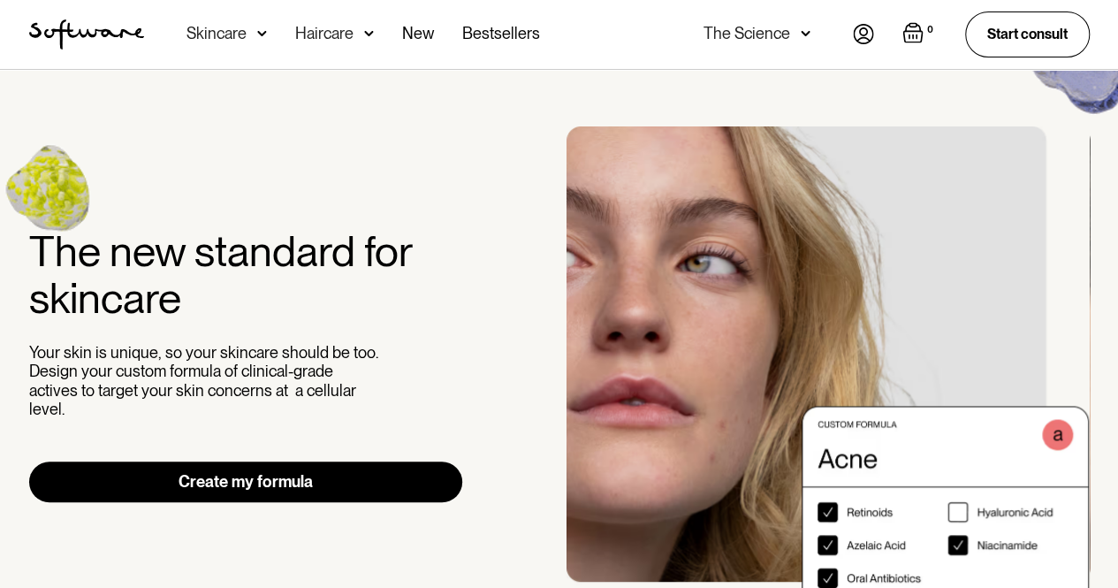
click at [312, 482] on link "Create my formula" at bounding box center [246, 481] width 434 height 41
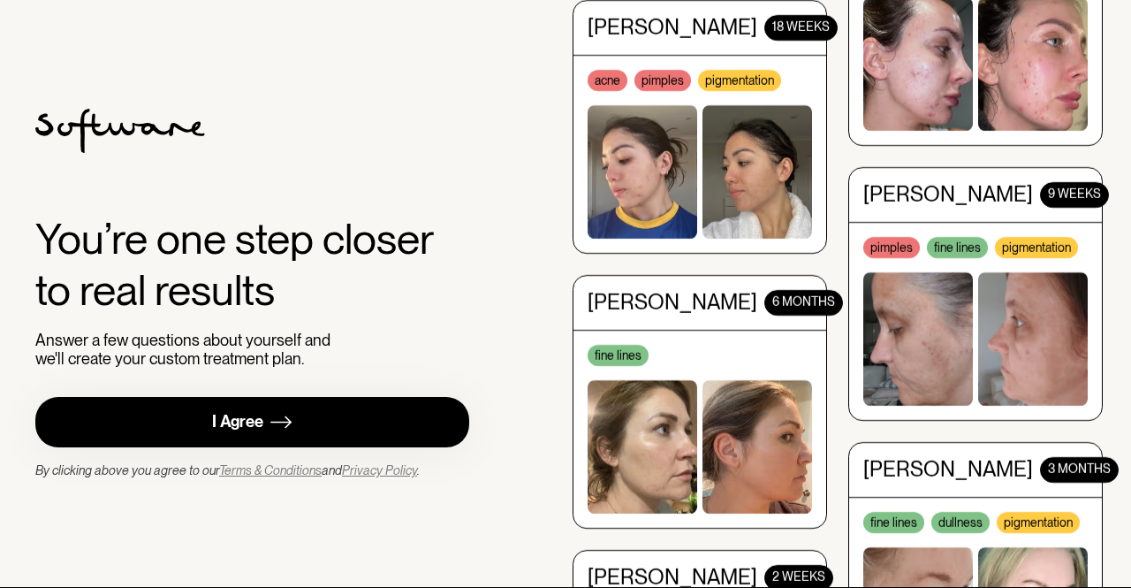
click at [373, 416] on link "I Agree" at bounding box center [252, 422] width 434 height 50
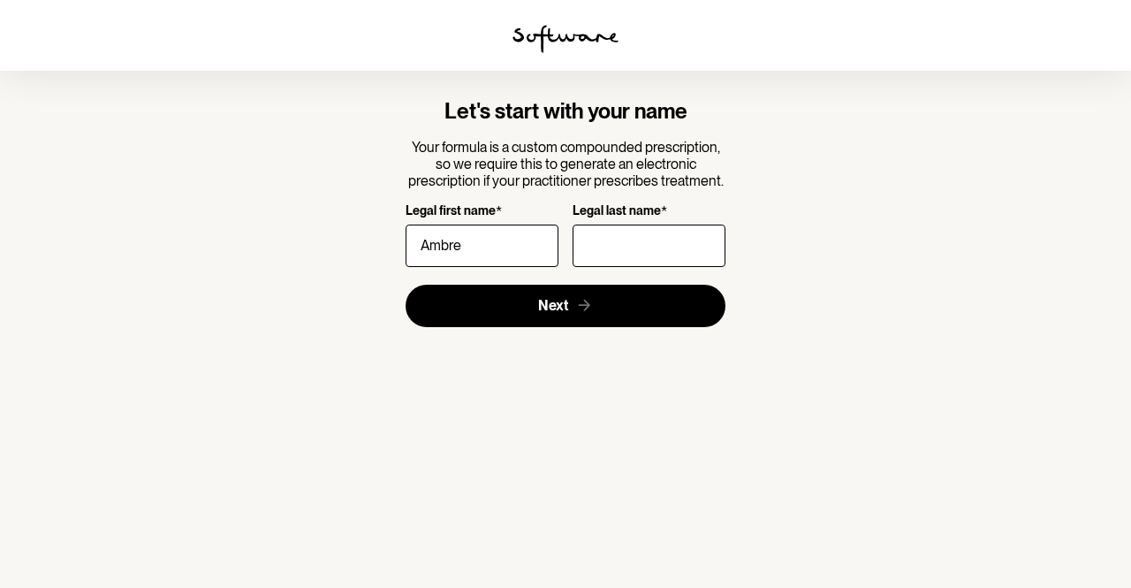
type input "Ambre"
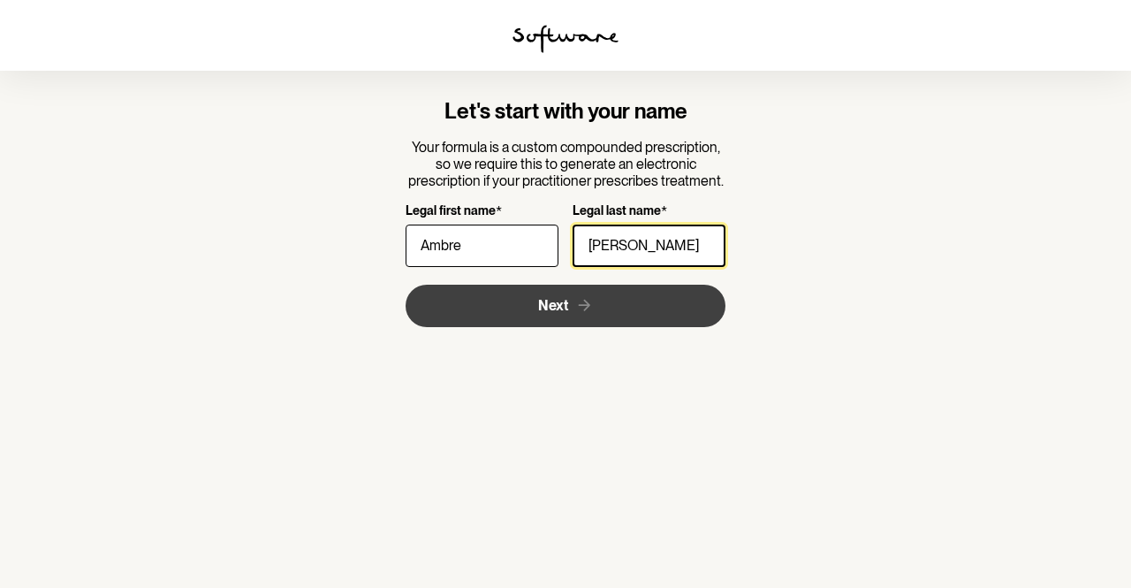
type input "[PERSON_NAME]"
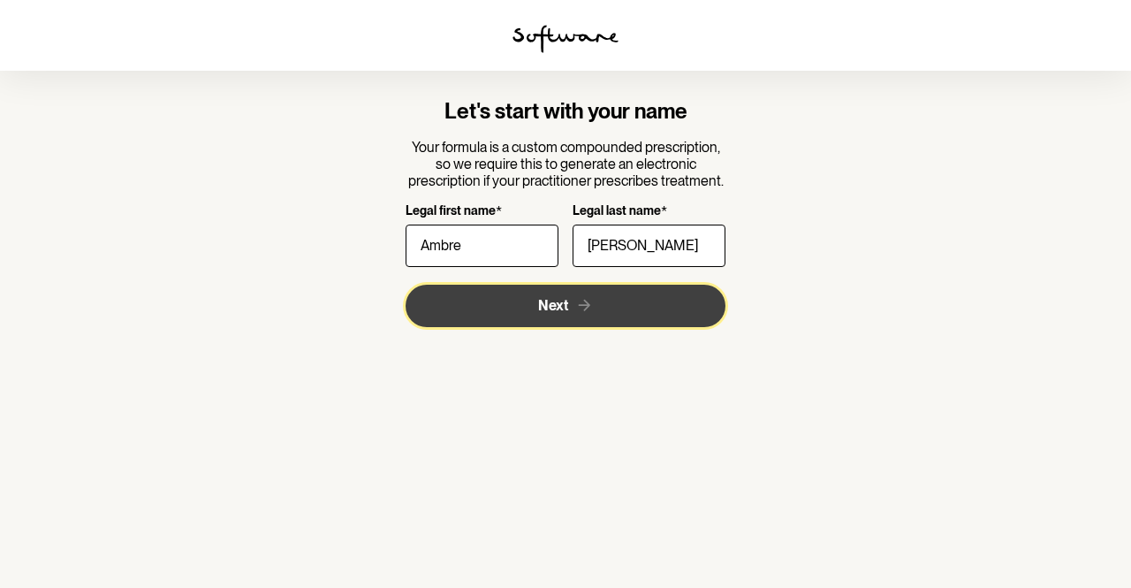
click at [505, 294] on button "Next" at bounding box center [566, 306] width 321 height 42
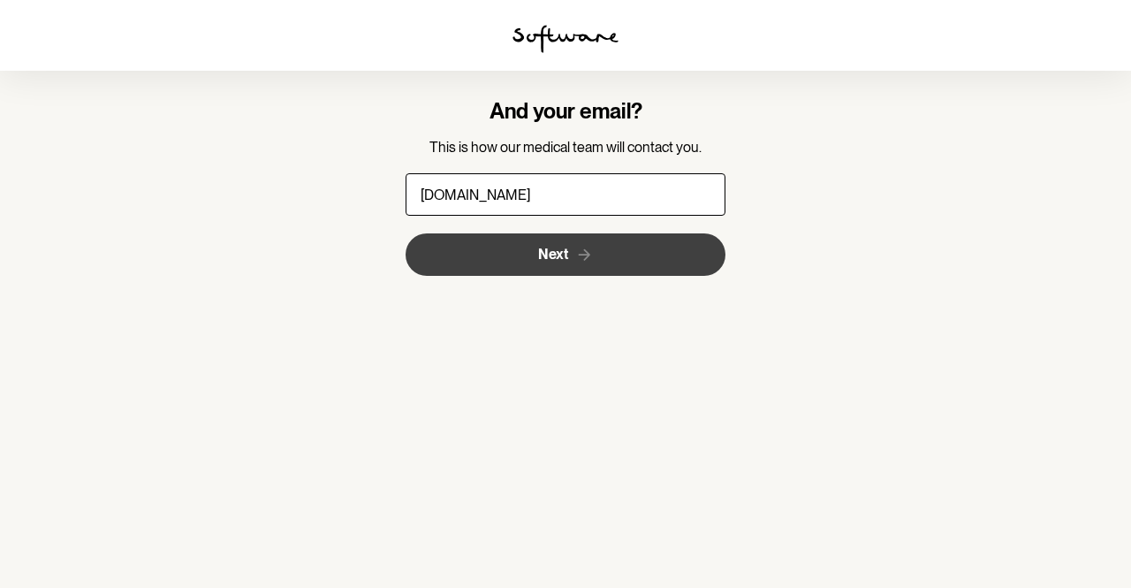
type input "ambre.mendez23@gmail.com"
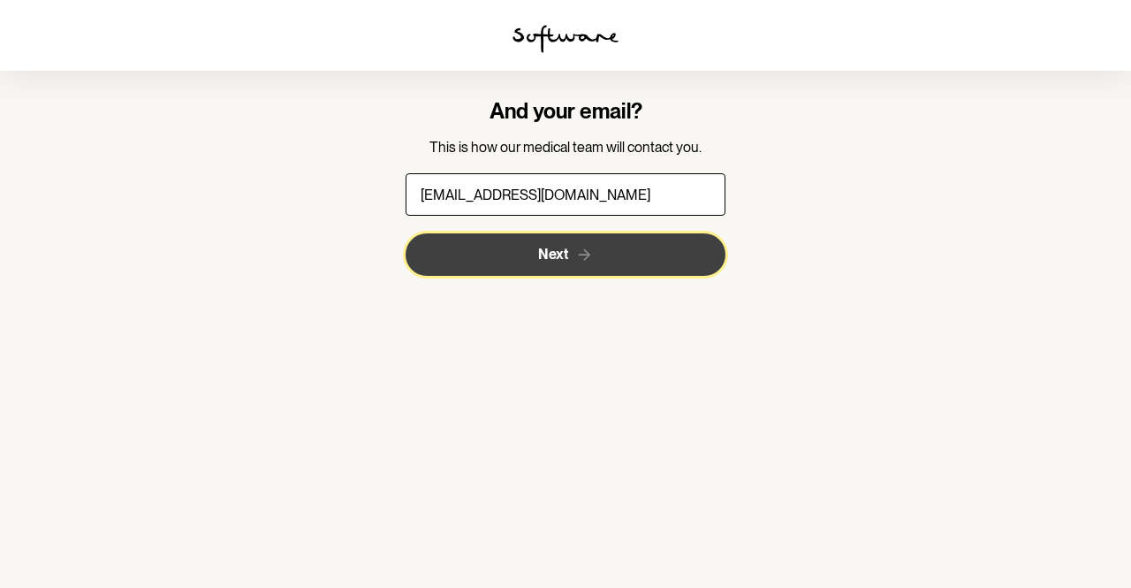
click at [592, 256] on icon "submit" at bounding box center [584, 255] width 19 height 19
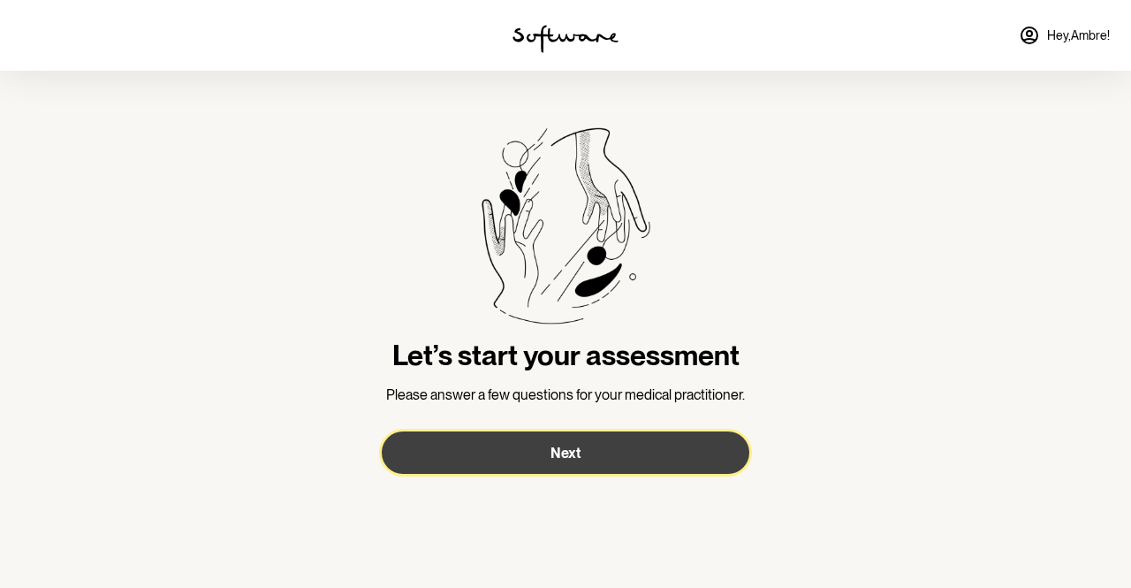
click at [573, 462] on button "Next" at bounding box center [566, 452] width 368 height 42
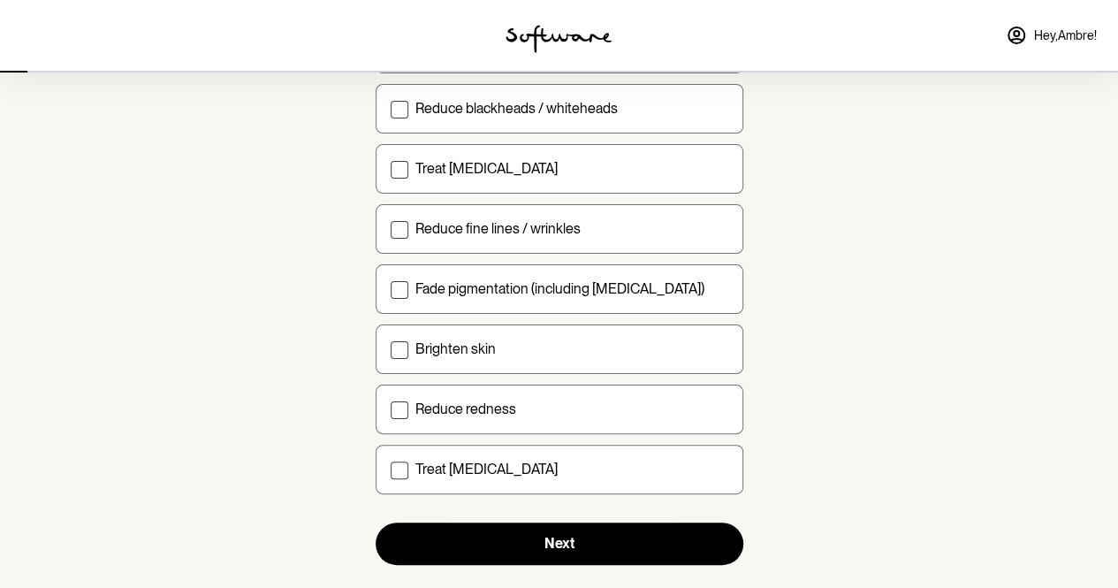
scroll to position [250, 0]
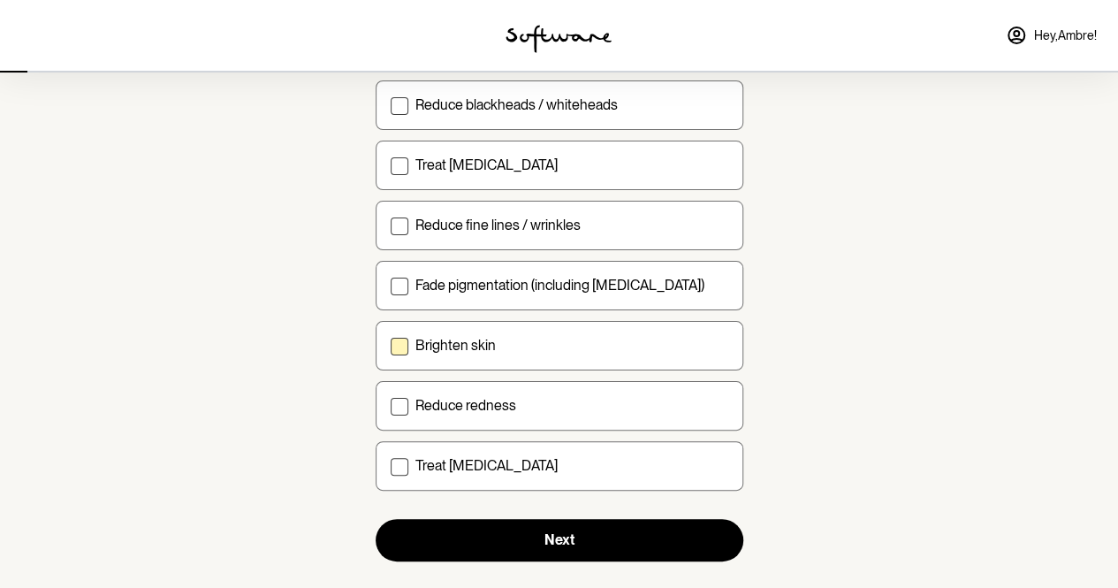
click at [536, 352] on label "Brighten skin" at bounding box center [560, 345] width 368 height 49
click at [391, 346] on input "Brighten skin" at bounding box center [390, 345] width 1 height 1
checkbox input "true"
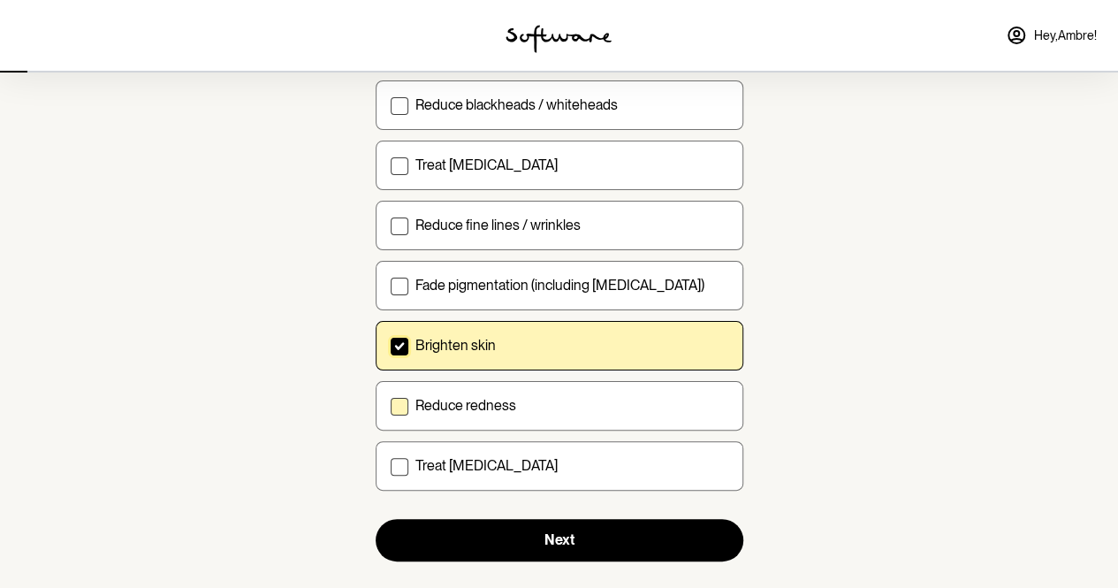
click at [520, 414] on label "Reduce redness" at bounding box center [560, 405] width 368 height 49
click at [391, 406] on input "Reduce redness" at bounding box center [390, 405] width 1 height 1
checkbox input "true"
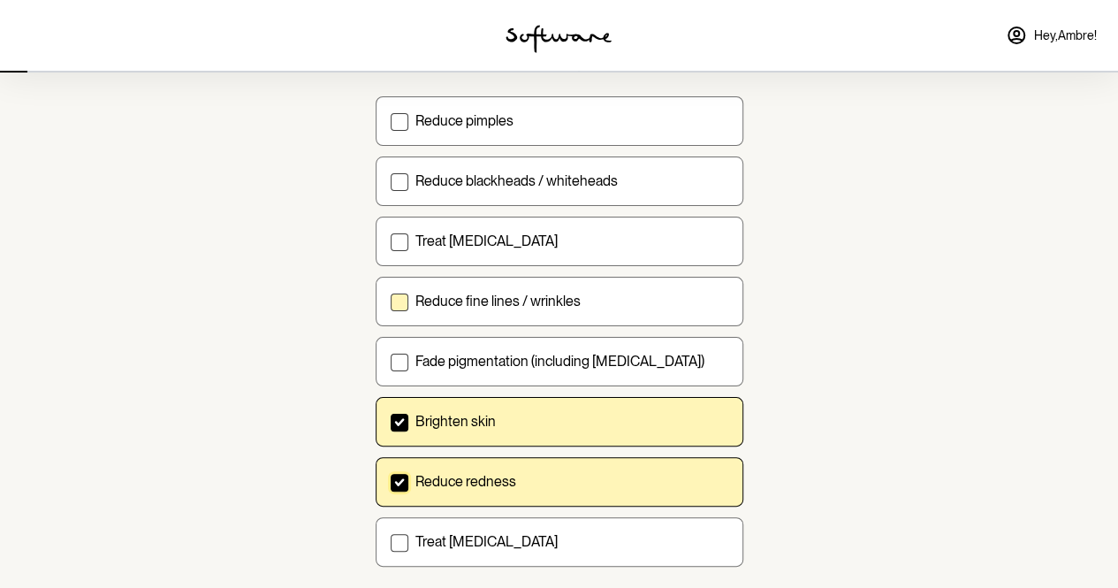
scroll to position [175, 0]
click at [573, 346] on label "Fade pigmentation (including melasma)" at bounding box center [560, 360] width 368 height 49
click at [391, 360] on input "Fade pigmentation (including melasma)" at bounding box center [390, 360] width 1 height 1
checkbox input "true"
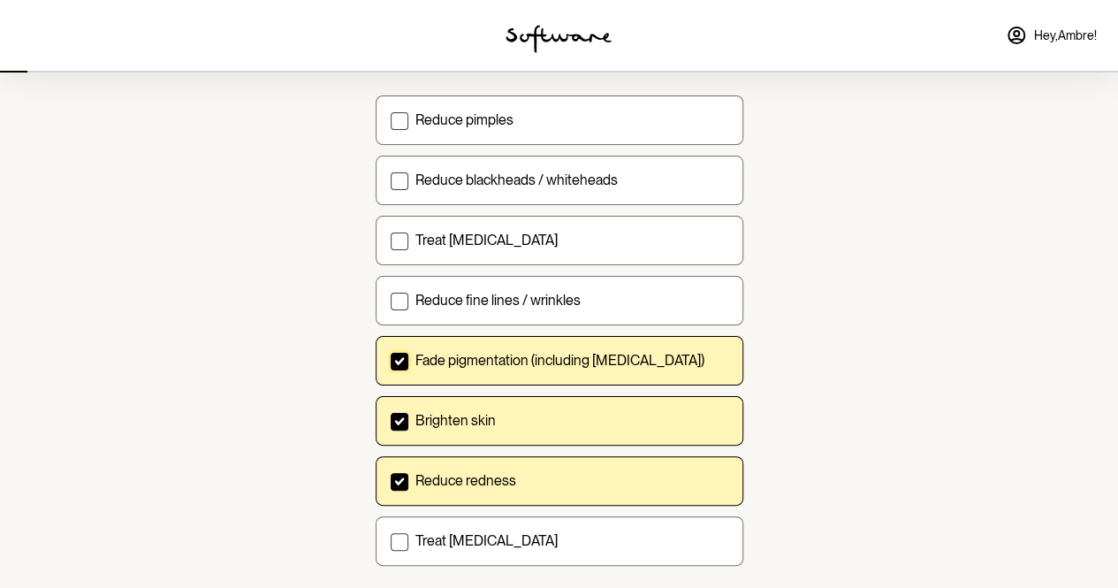
scroll to position [274, 0]
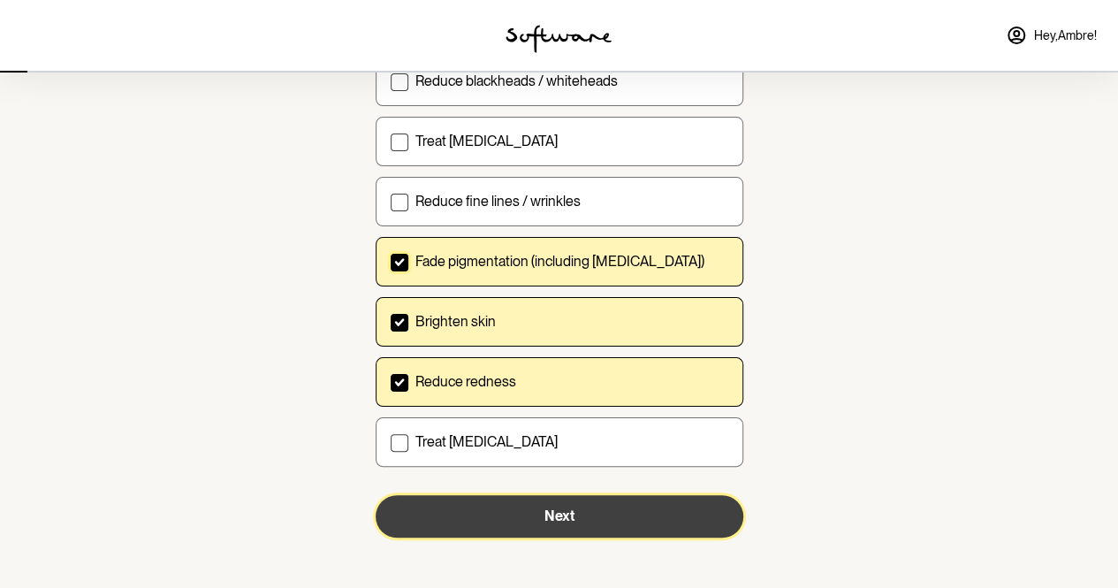
click at [550, 515] on span "Next" at bounding box center [559, 515] width 30 height 17
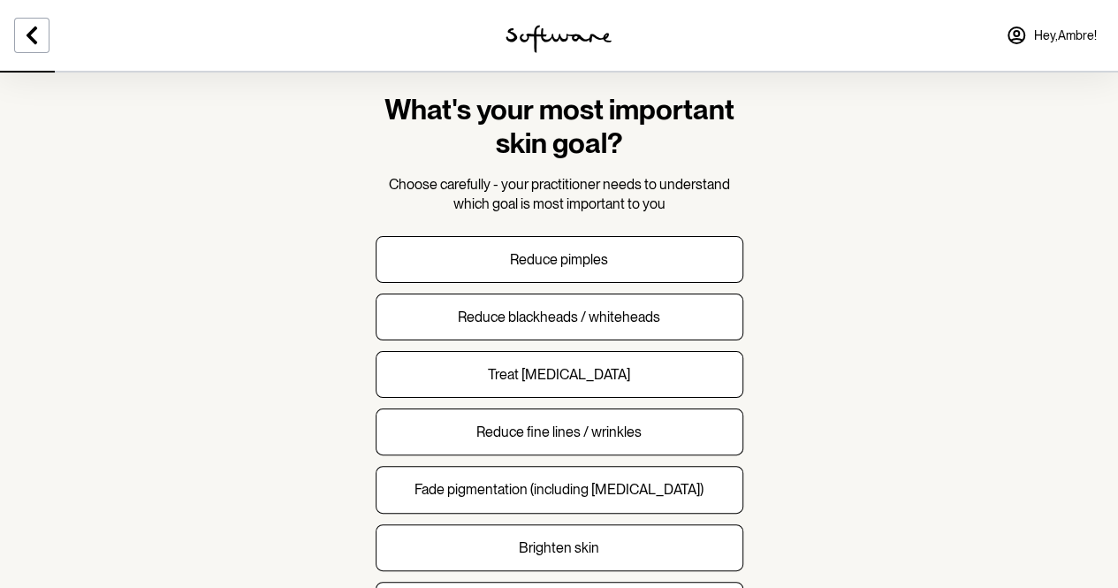
scroll to position [50, 0]
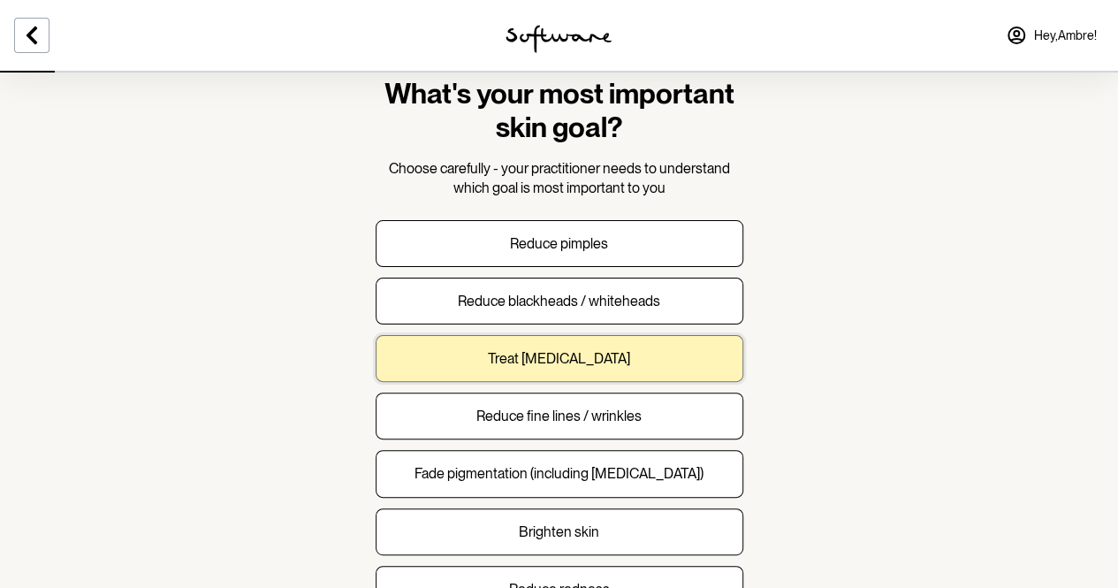
click at [695, 359] on button "Treat acne scarring" at bounding box center [560, 358] width 368 height 47
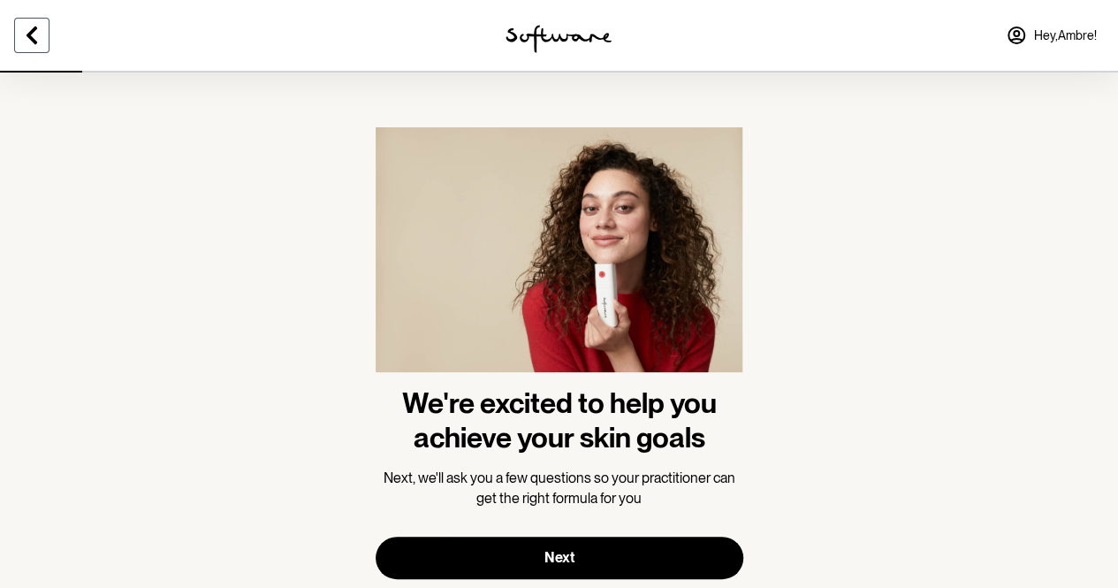
click at [20, 40] on button at bounding box center [31, 35] width 35 height 35
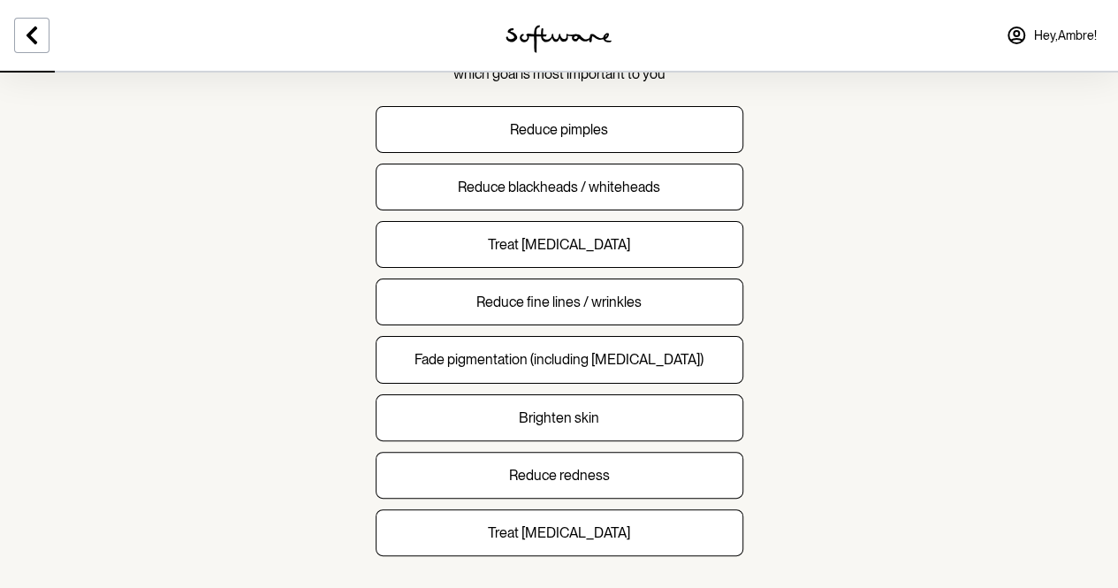
scroll to position [175, 0]
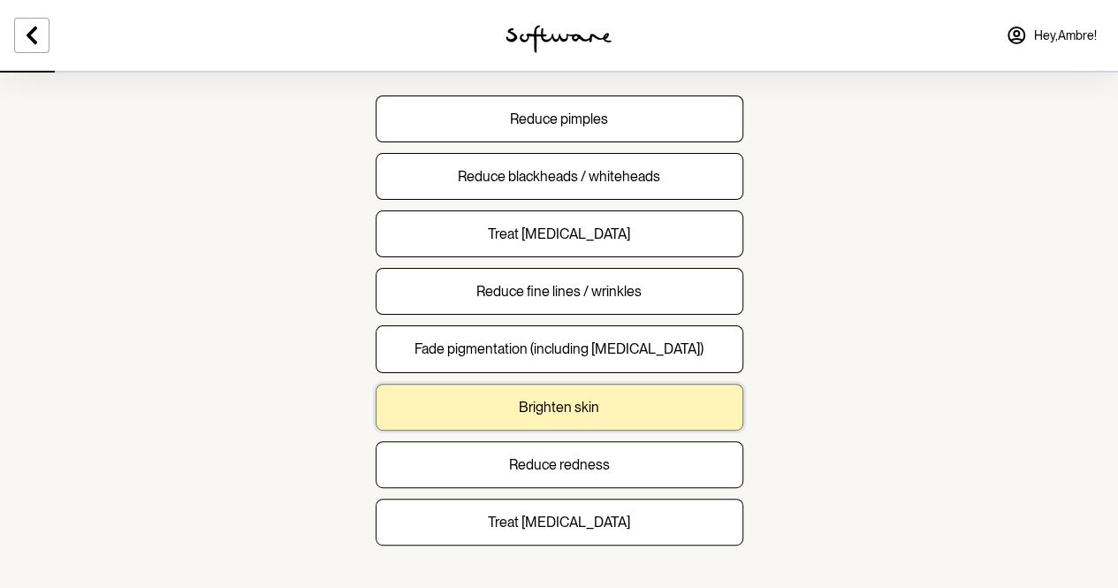
click at [651, 418] on button "Brighten skin" at bounding box center [560, 407] width 368 height 47
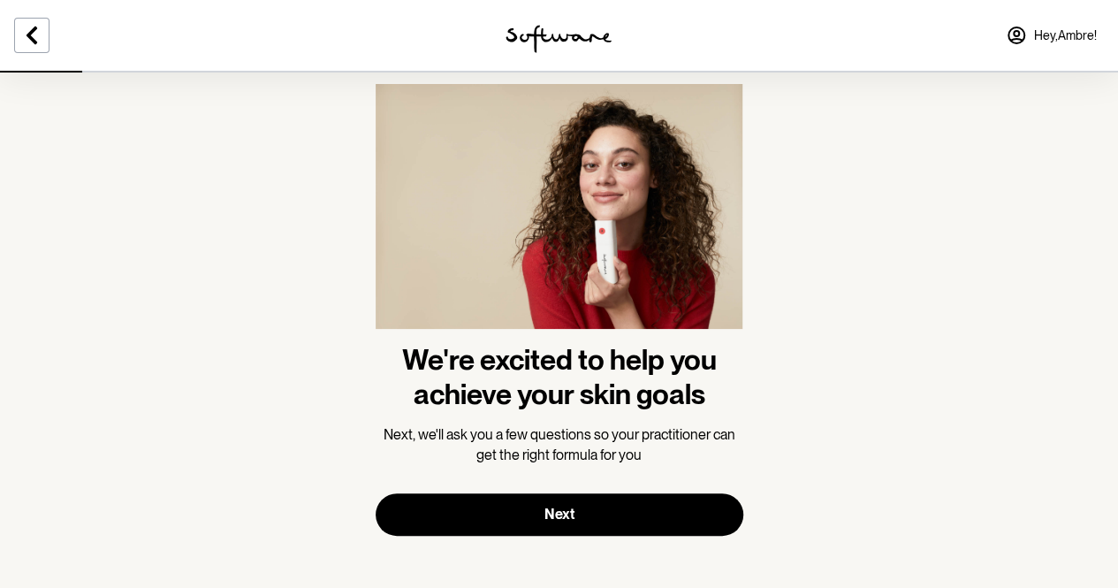
scroll to position [47, 0]
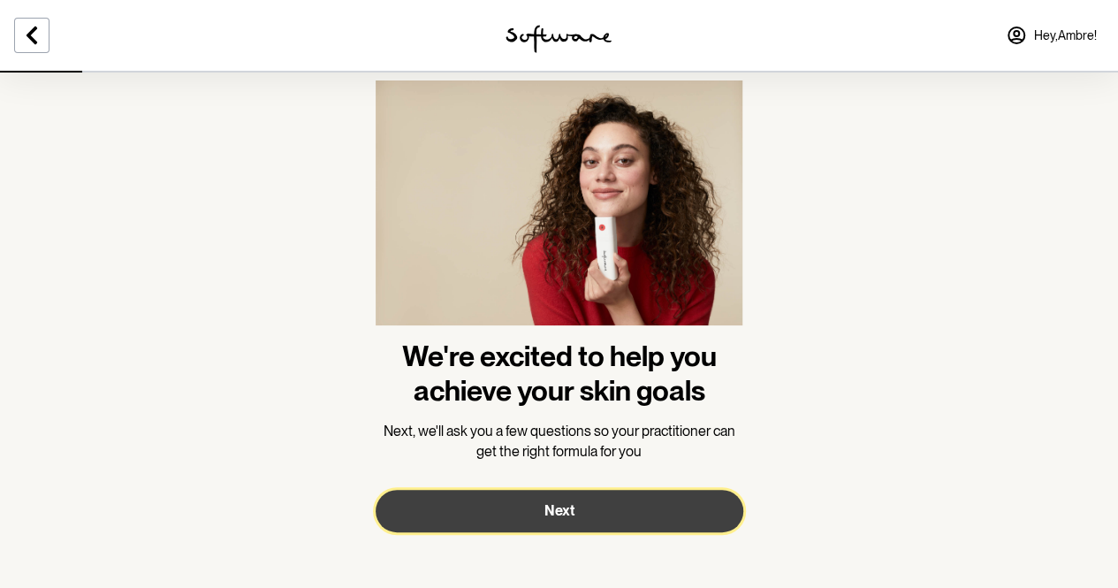
click at [639, 505] on button "Next" at bounding box center [560, 511] width 368 height 42
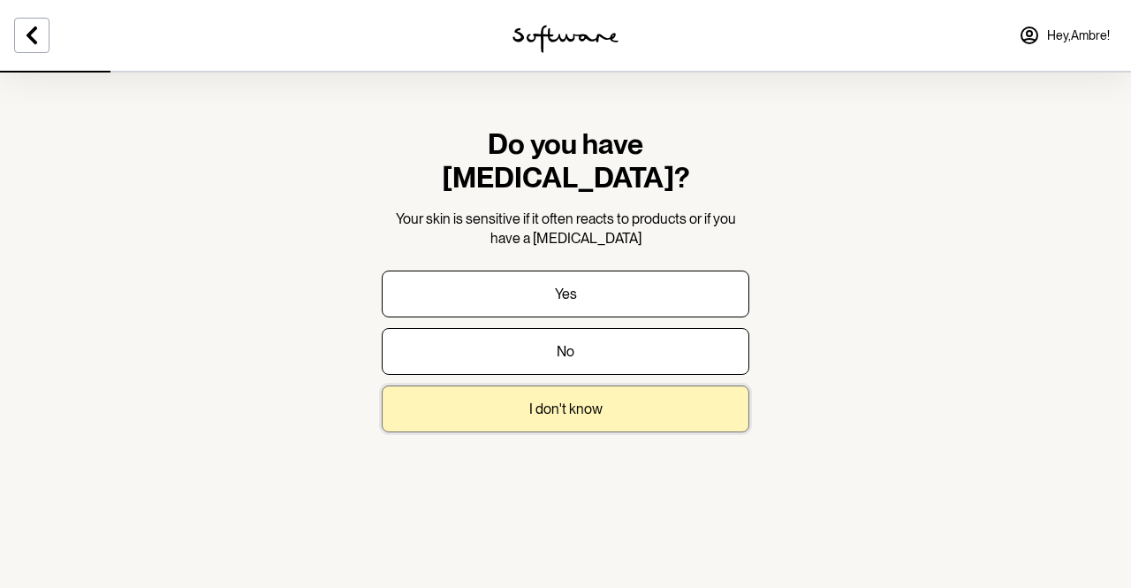
click at [677, 385] on button "I don't know" at bounding box center [566, 408] width 368 height 47
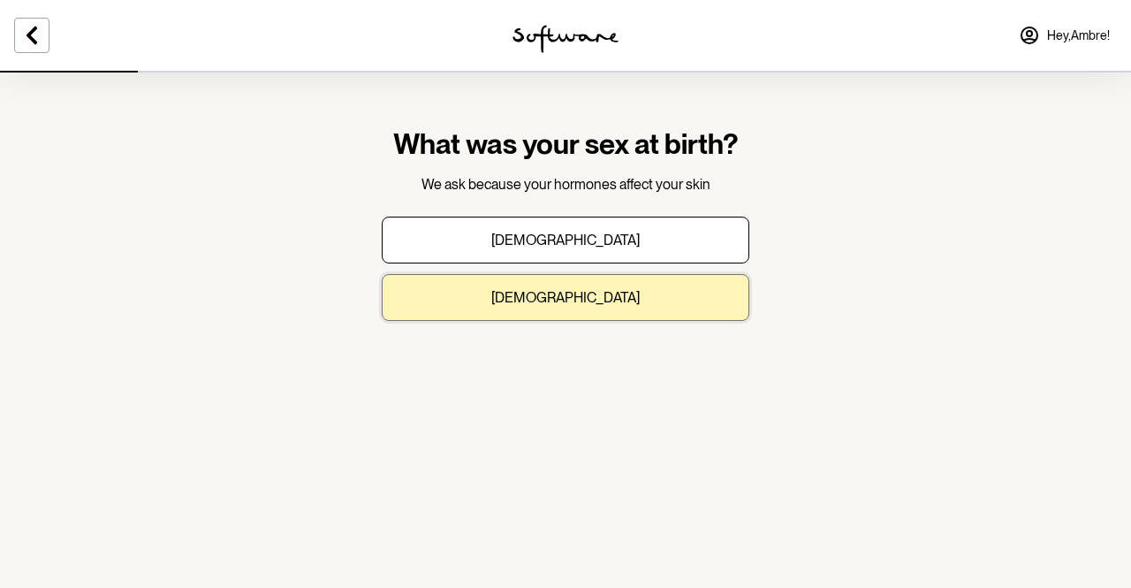
click at [681, 284] on button "Female" at bounding box center [566, 297] width 368 height 47
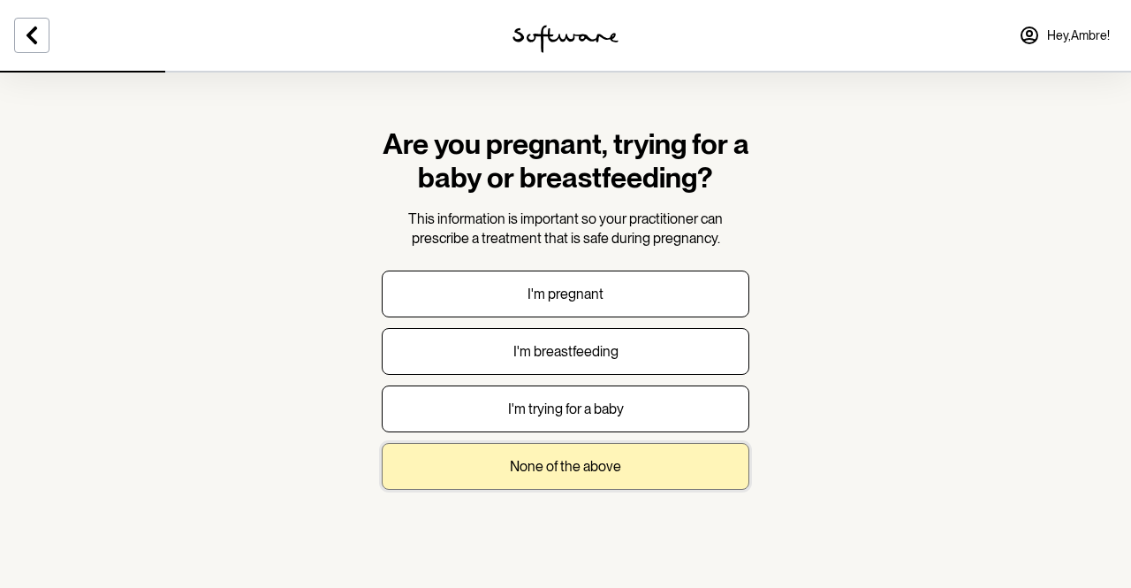
click at [661, 471] on button "None of the above" at bounding box center [566, 466] width 368 height 47
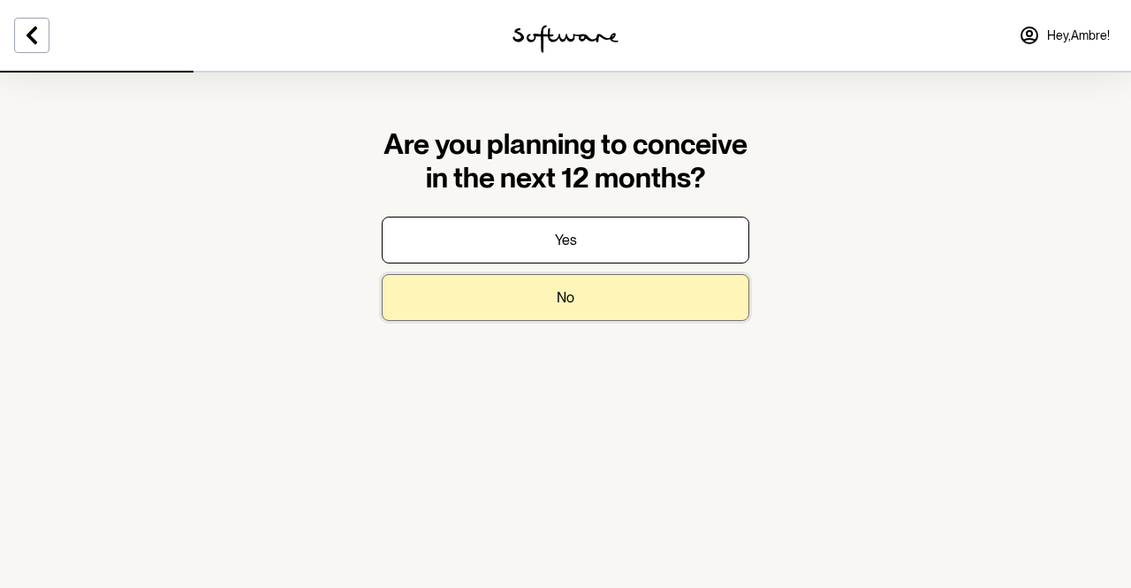
click at [701, 303] on button "No" at bounding box center [566, 297] width 368 height 47
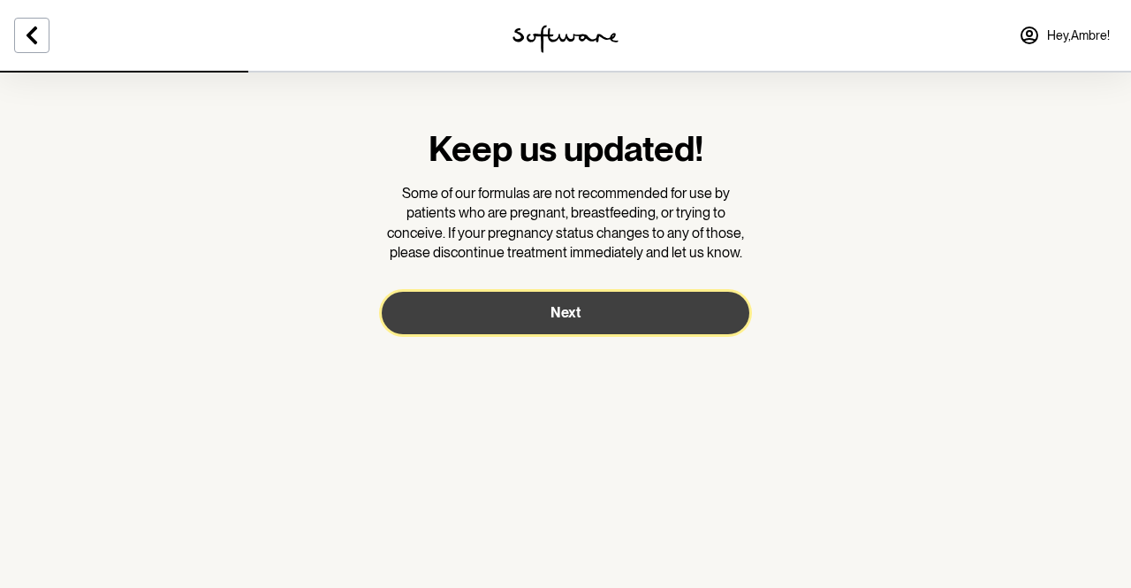
click at [665, 313] on button "Next" at bounding box center [566, 313] width 368 height 42
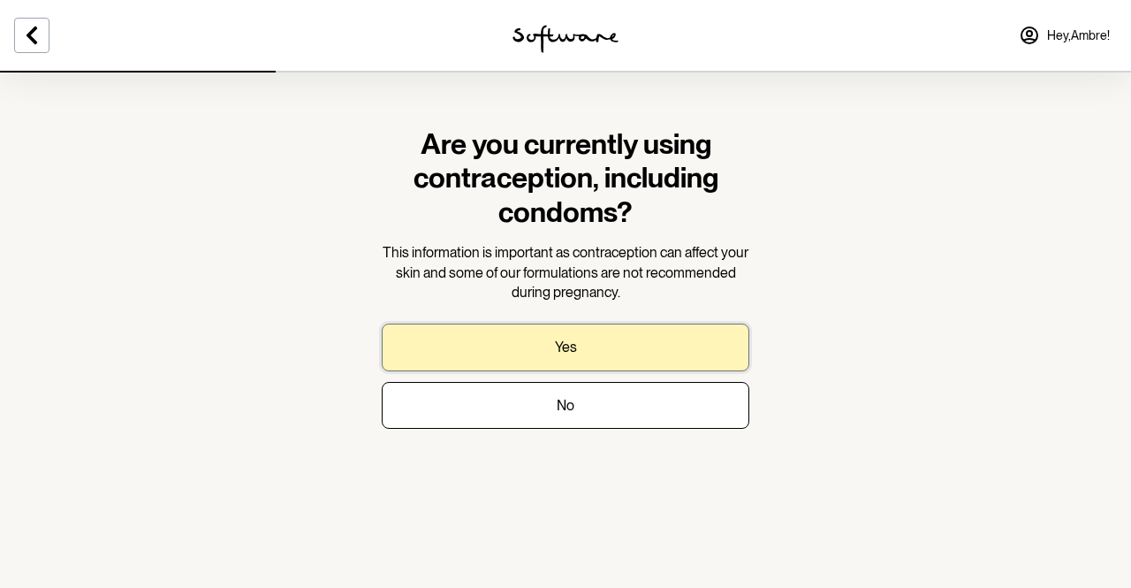
click at [572, 353] on p "Yes" at bounding box center [566, 347] width 22 height 17
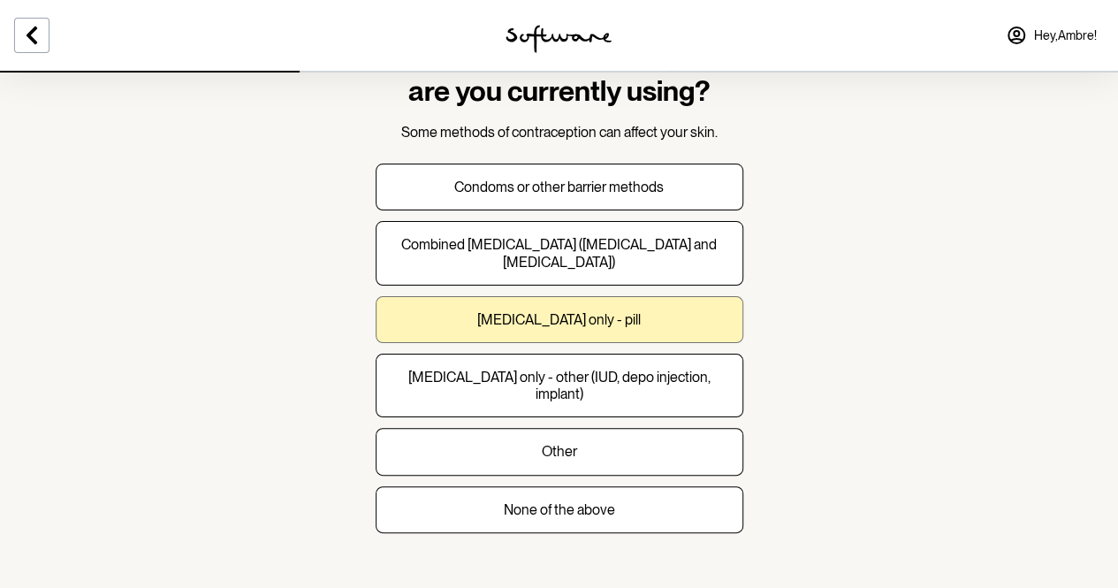
scroll to position [95, 0]
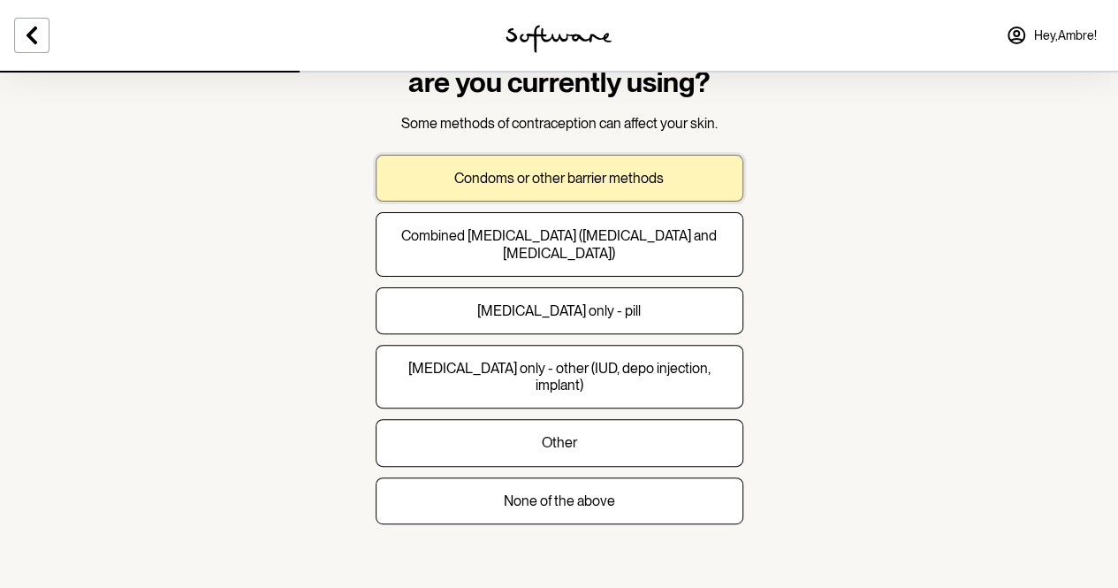
click at [642, 188] on button "Condoms or other barrier methods" at bounding box center [560, 178] width 368 height 47
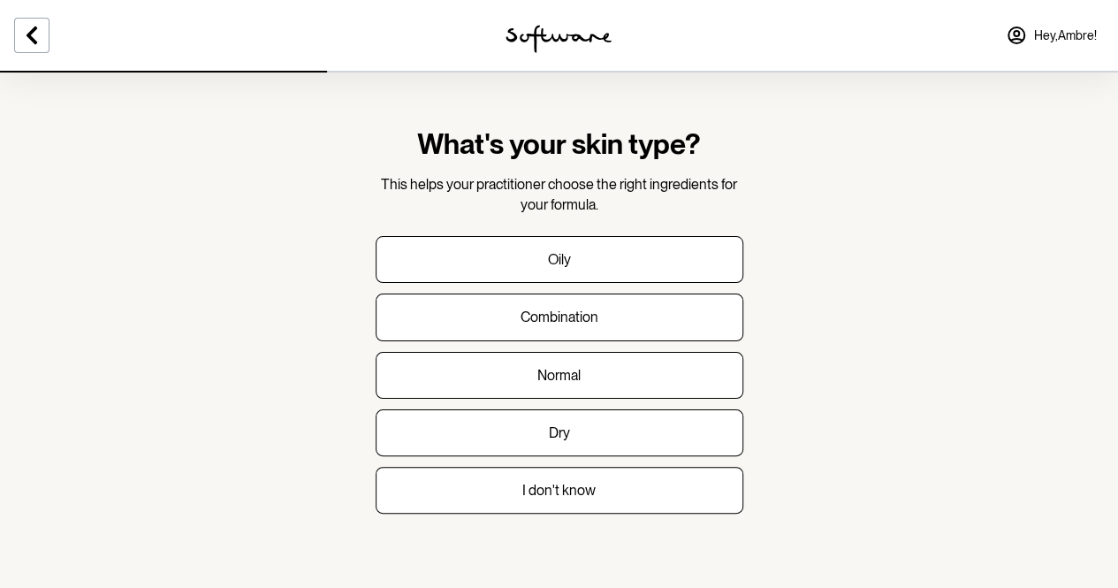
drag, startPoint x: 642, startPoint y: 188, endPoint x: 772, endPoint y: 216, distance: 132.8
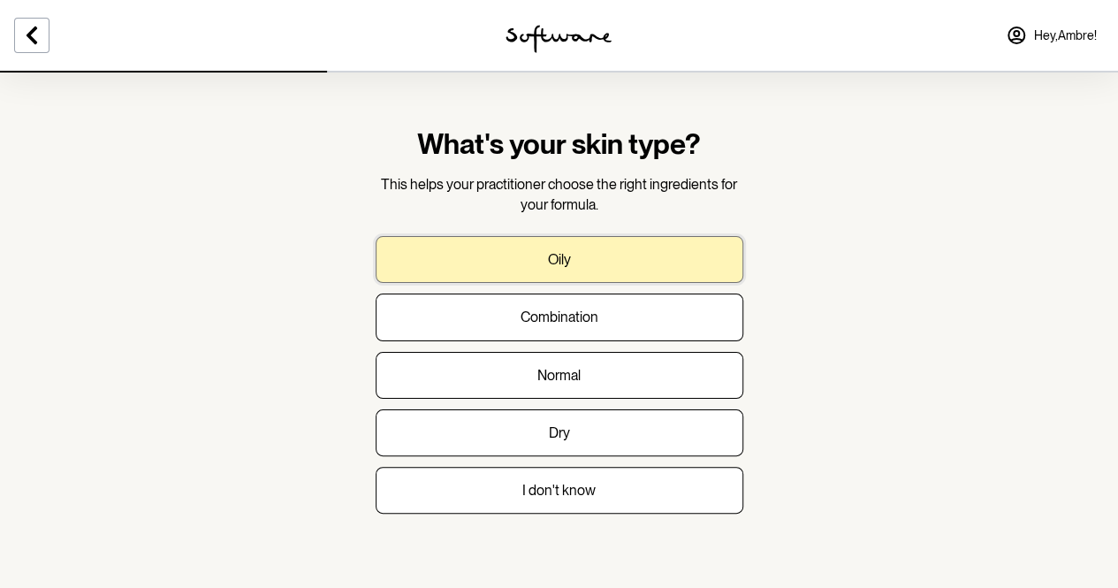
click at [621, 269] on button "Oily" at bounding box center [560, 259] width 368 height 47
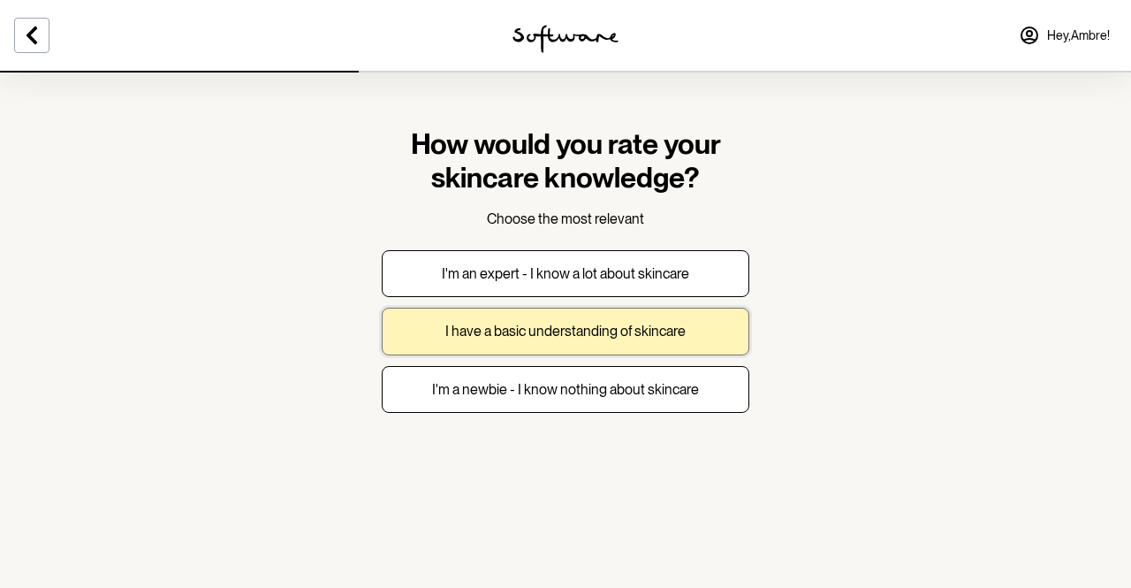
click at [631, 326] on p "I have a basic understanding of skincare" at bounding box center [565, 331] width 240 height 17
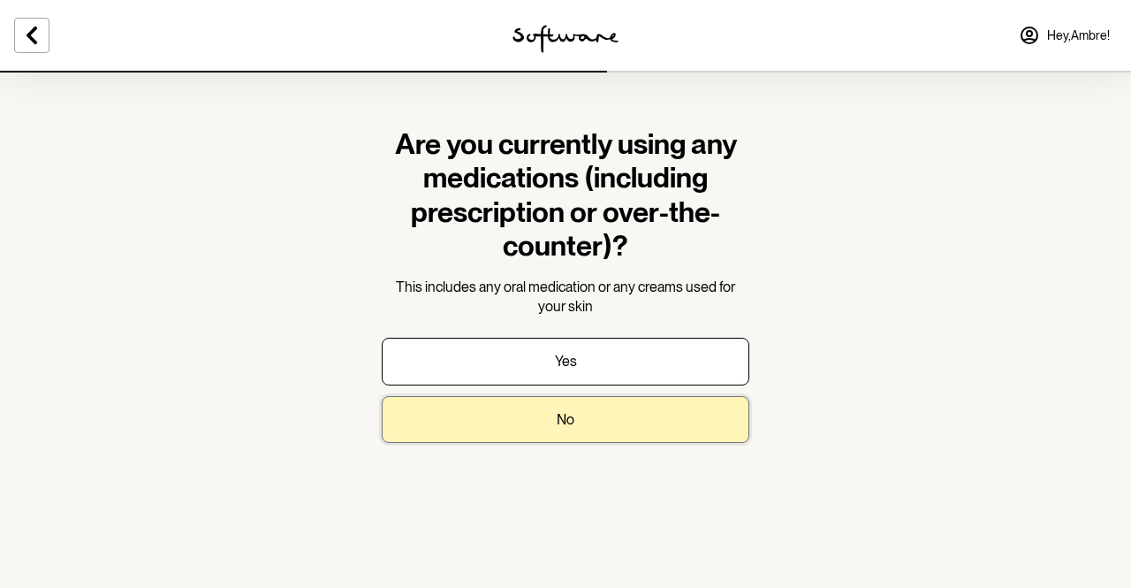
click at [608, 422] on button "No" at bounding box center [566, 419] width 368 height 47
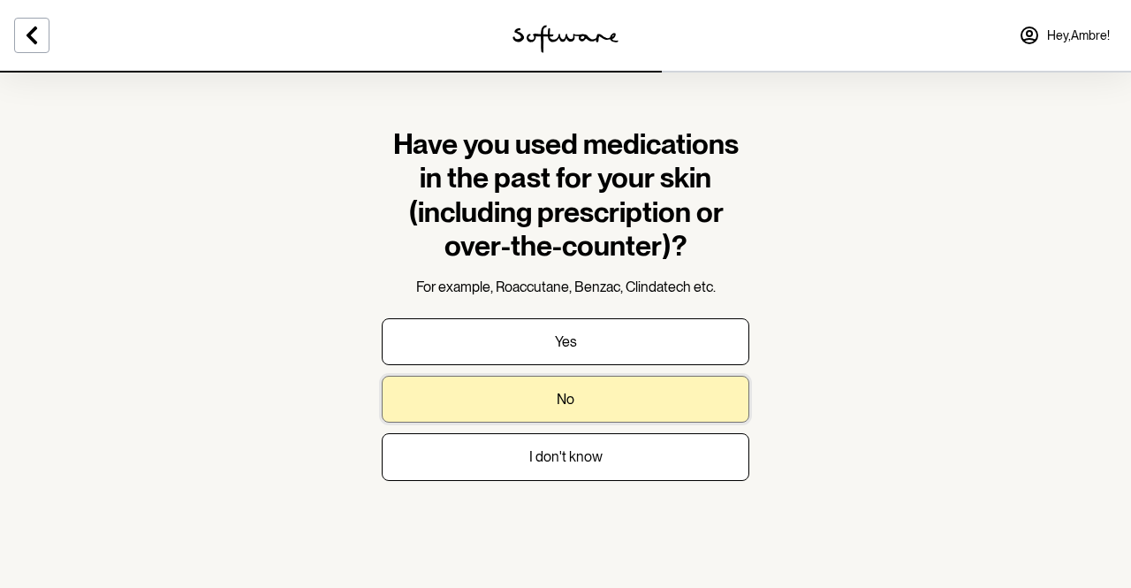
click at [620, 411] on button "No" at bounding box center [566, 399] width 368 height 47
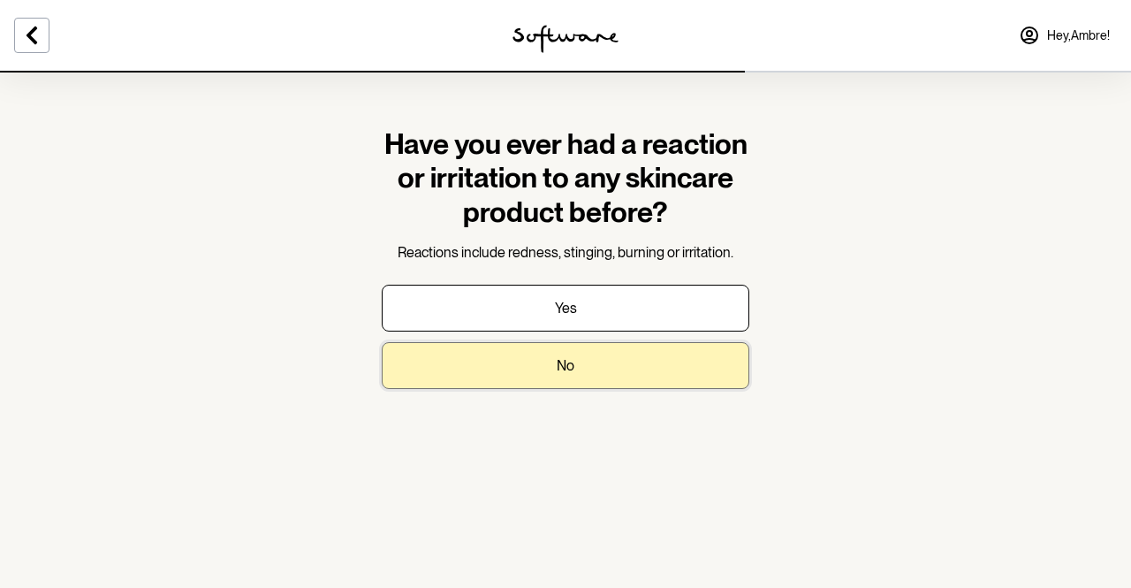
click at [628, 358] on button "No" at bounding box center [566, 365] width 368 height 47
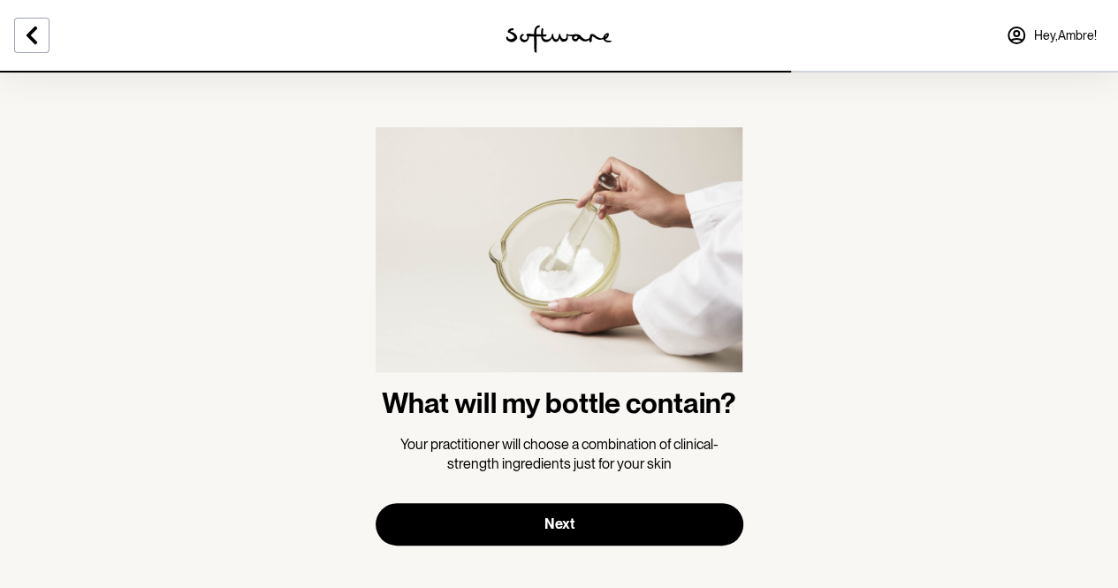
scroll to position [13, 0]
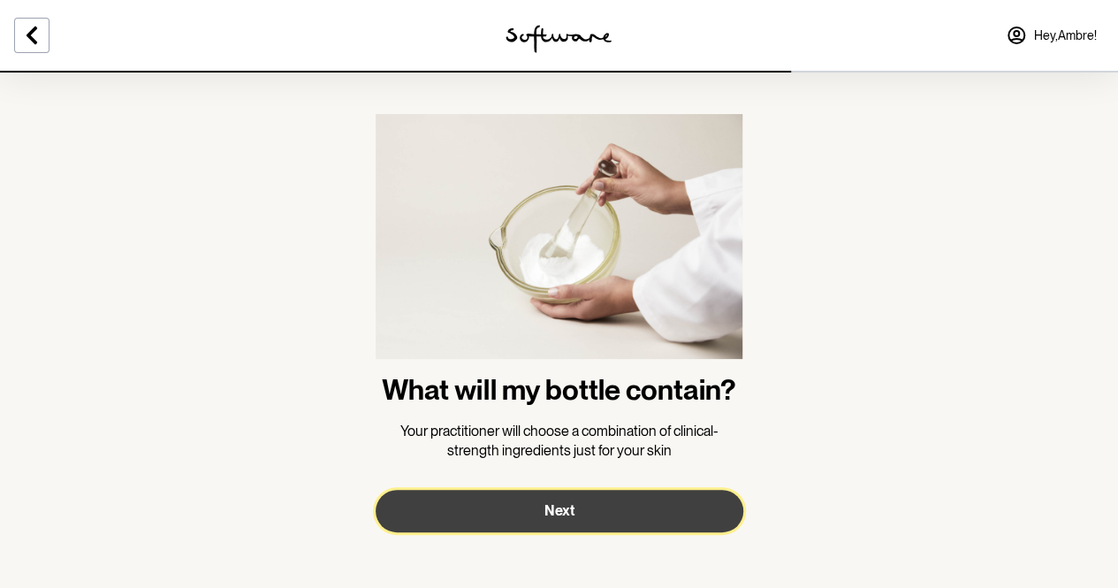
click at [636, 514] on button "Next" at bounding box center [560, 511] width 368 height 42
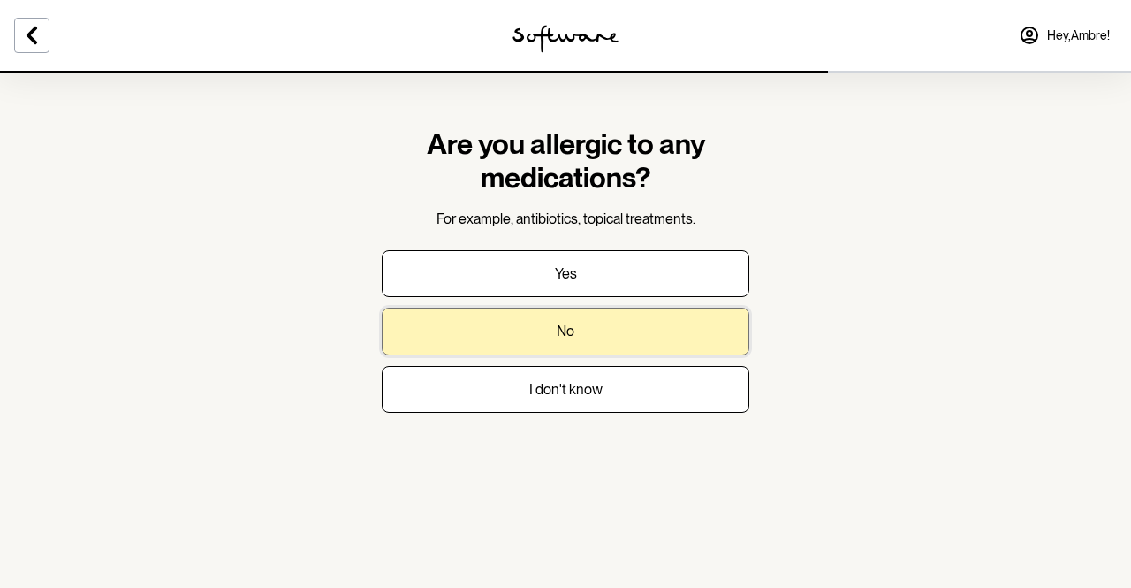
click at [655, 324] on button "No" at bounding box center [566, 331] width 368 height 47
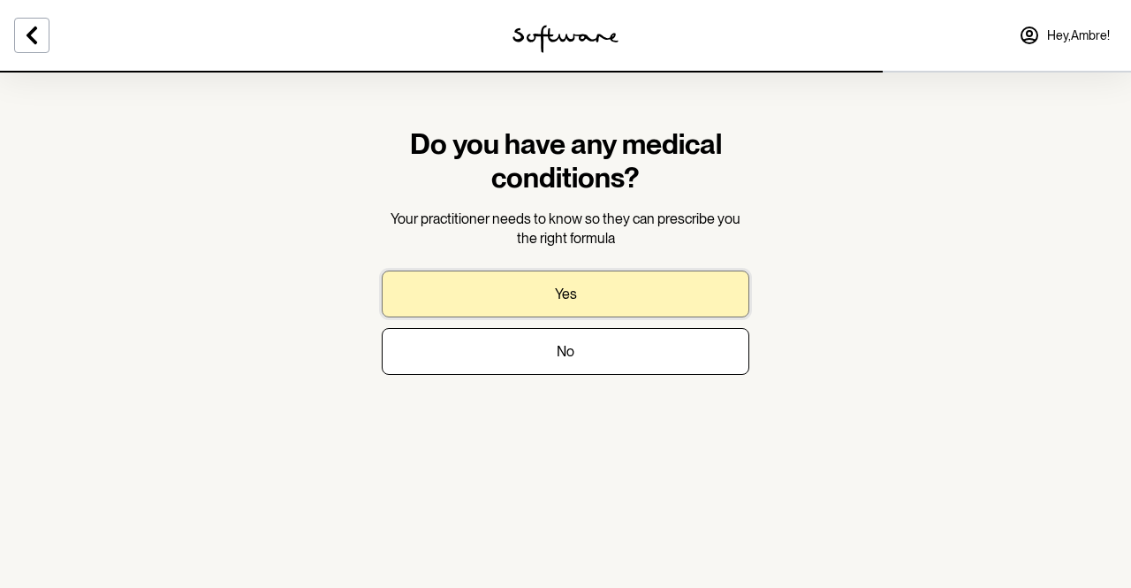
click at [660, 286] on button "Yes" at bounding box center [566, 293] width 368 height 47
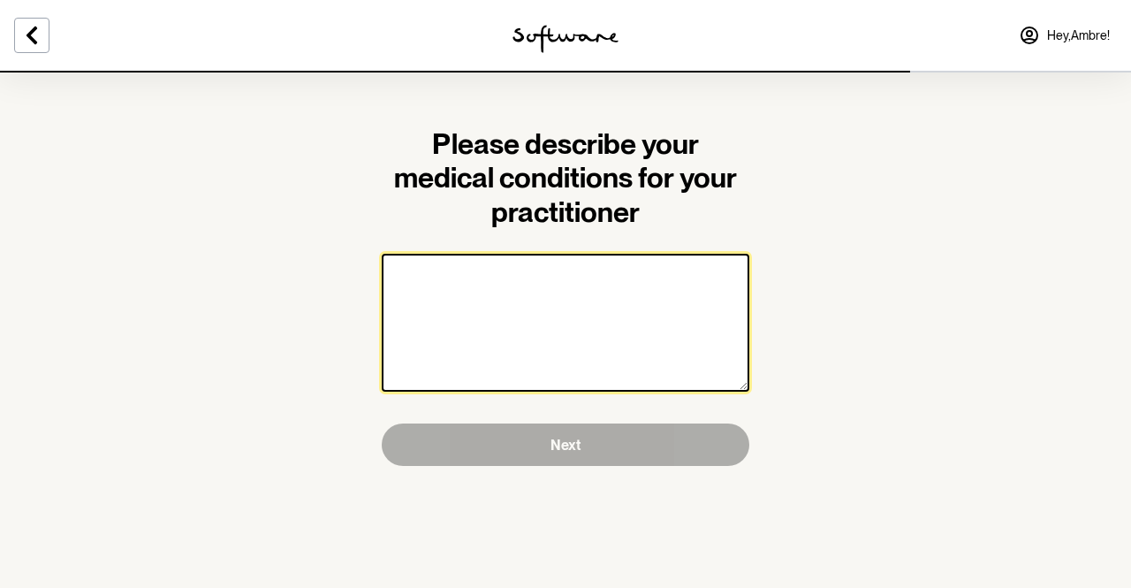
click at [651, 303] on textarea at bounding box center [566, 323] width 368 height 138
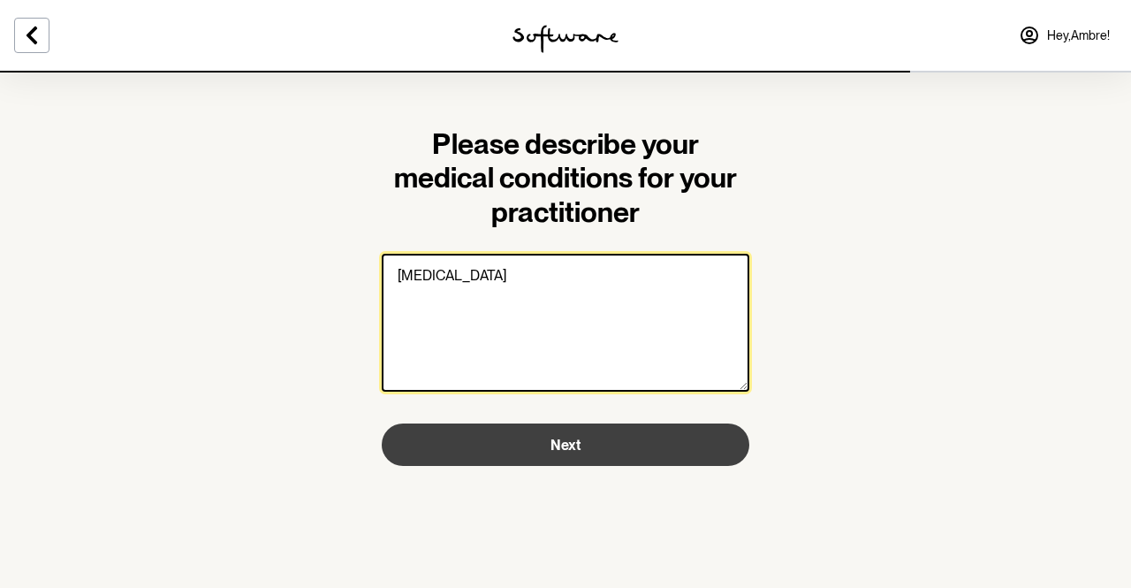
type textarea "rosacea"
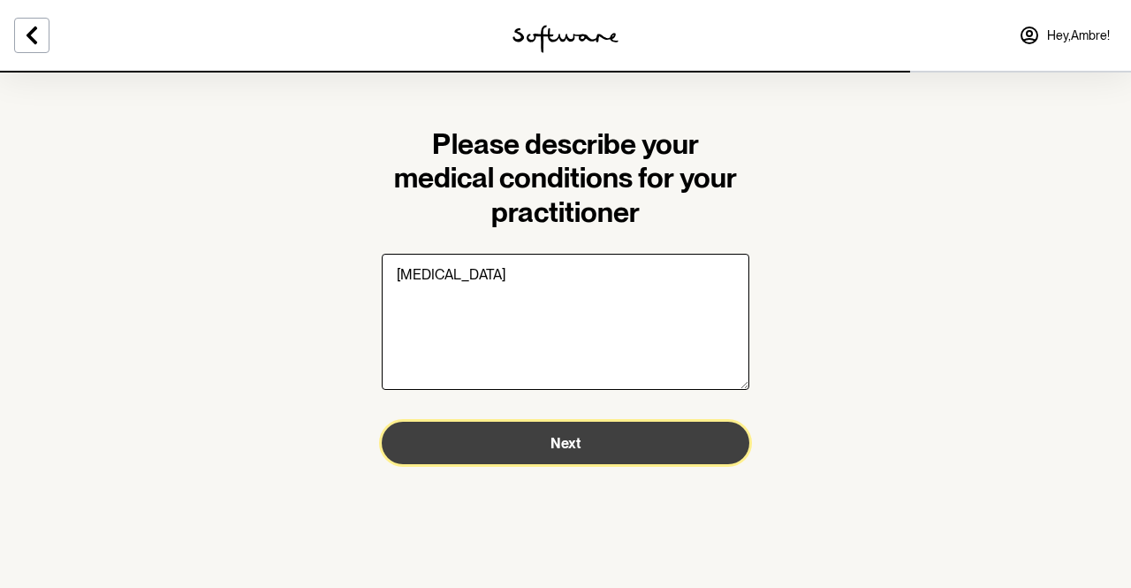
click at [583, 452] on button "Next" at bounding box center [566, 443] width 368 height 42
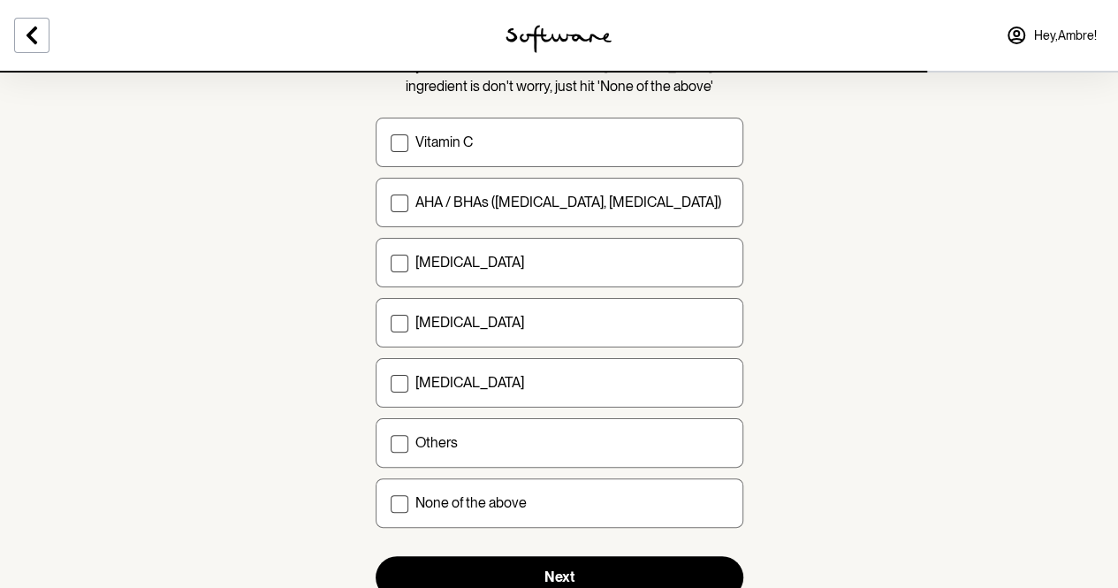
scroll to position [194, 0]
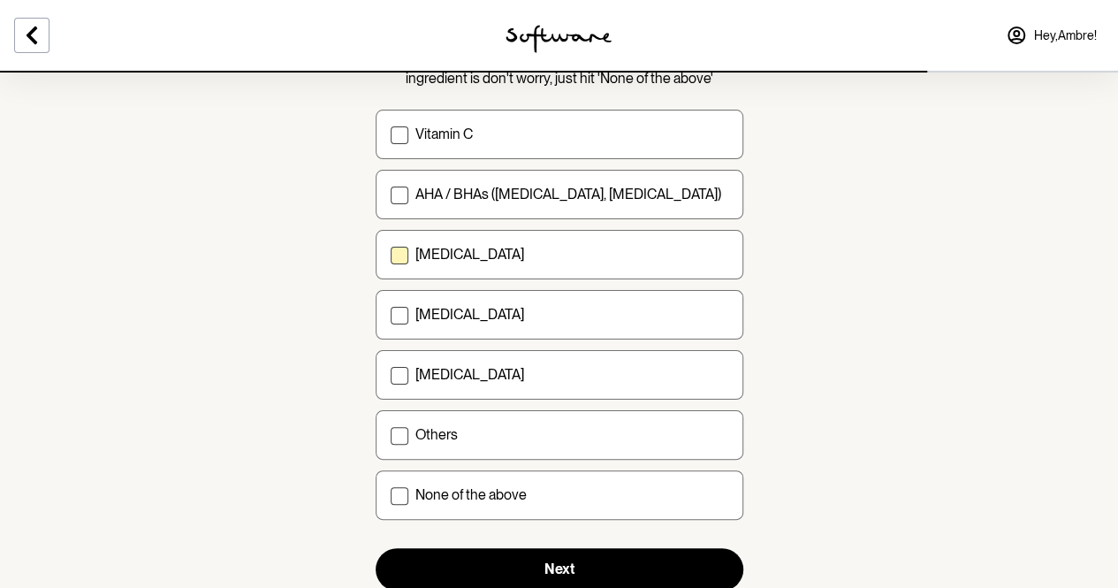
click at [672, 265] on label "Retinol" at bounding box center [560, 254] width 368 height 49
click at [391, 255] on input "Retinol" at bounding box center [390, 255] width 1 height 1
checkbox input "true"
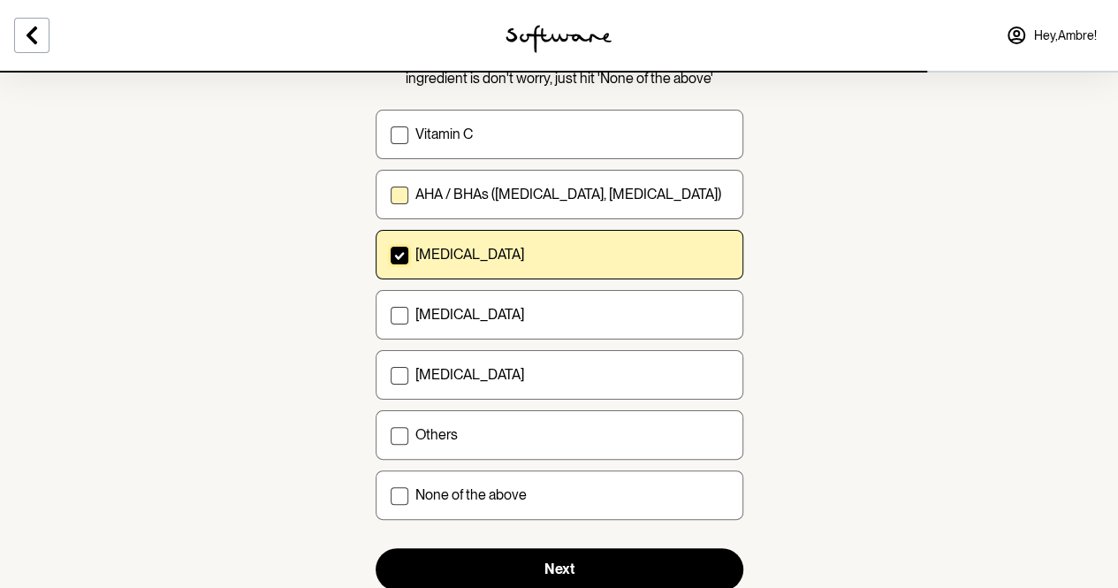
click at [626, 204] on label "AHA / BHAs (salicylic acid, glycolic acid)" at bounding box center [560, 194] width 368 height 49
click at [391, 195] on input "AHA / BHAs (salicylic acid, glycolic acid)" at bounding box center [390, 194] width 1 height 1
checkbox input "true"
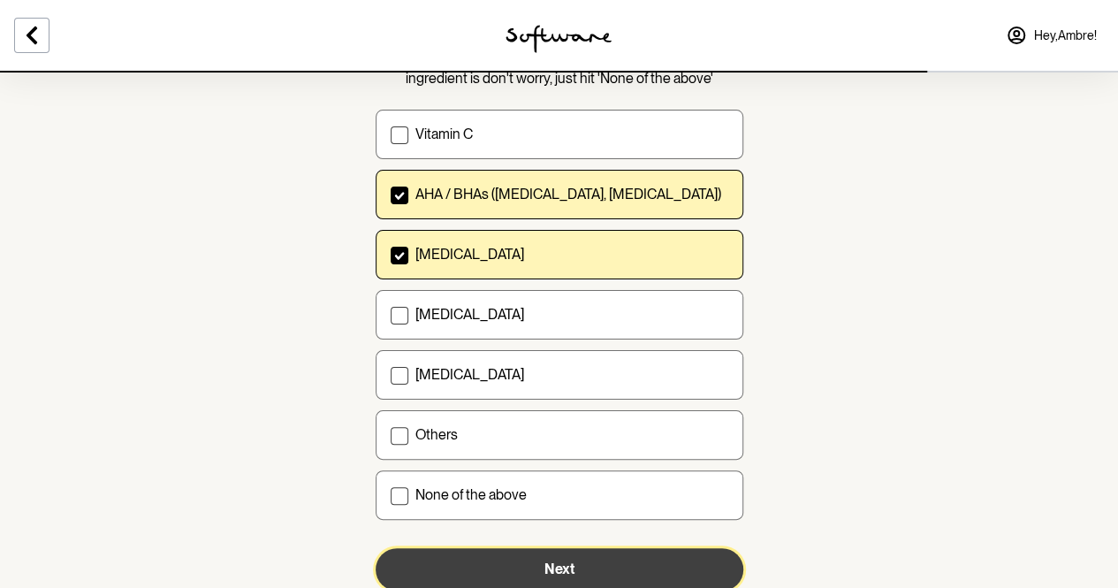
click at [575, 570] on button "Next" at bounding box center [560, 569] width 368 height 42
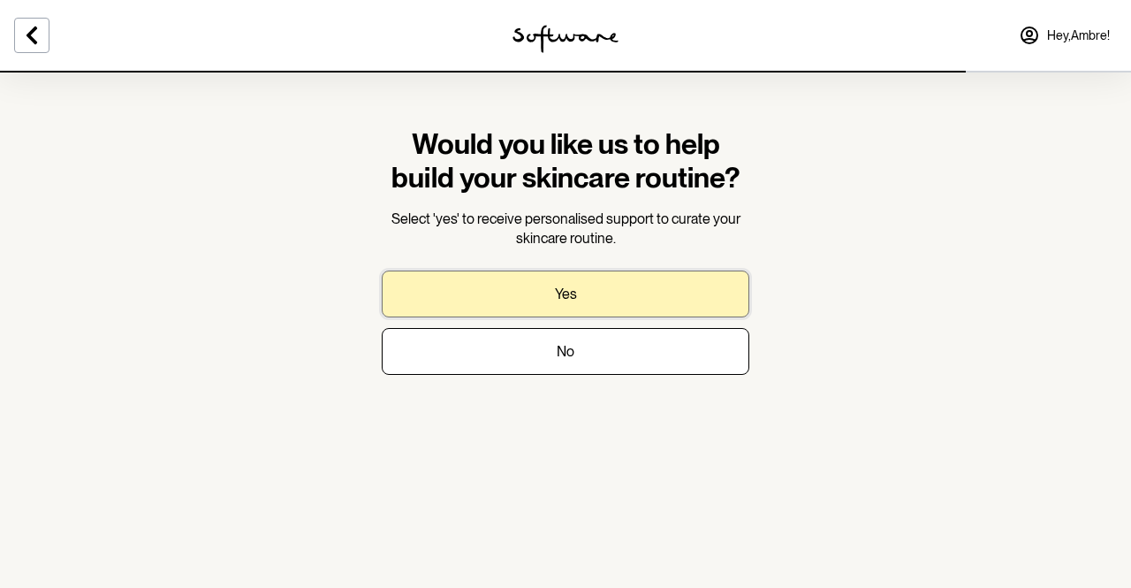
click at [703, 290] on button "Yes" at bounding box center [566, 293] width 368 height 47
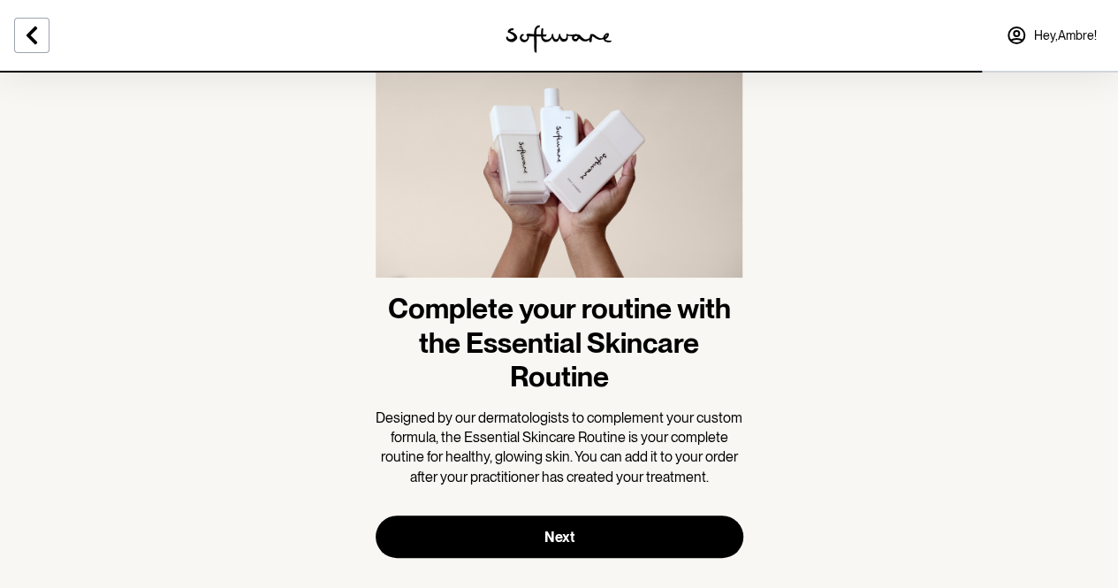
scroll to position [120, 0]
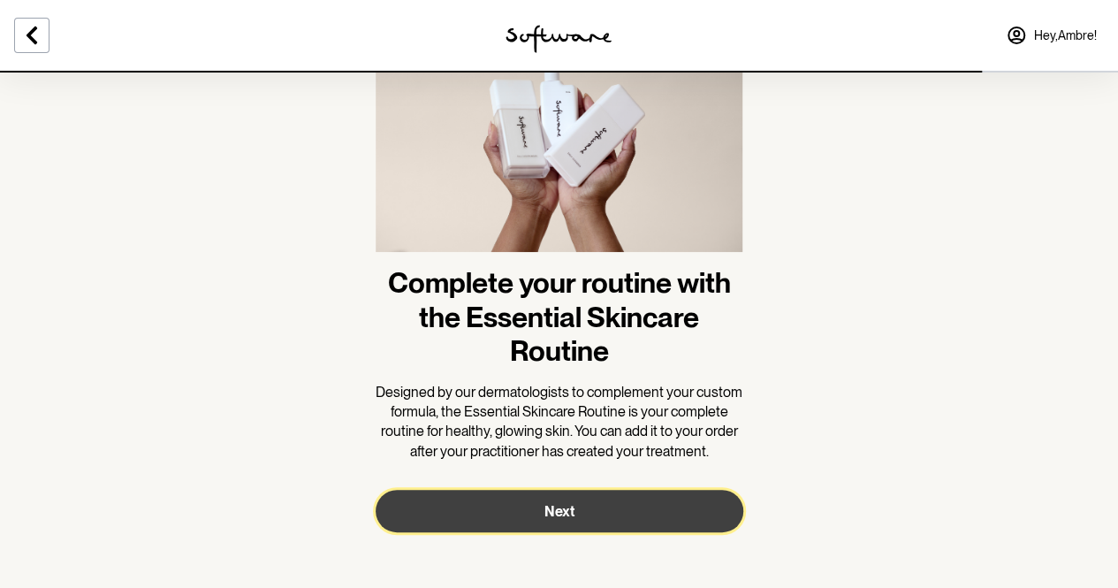
click at [495, 499] on button "Next" at bounding box center [560, 511] width 368 height 42
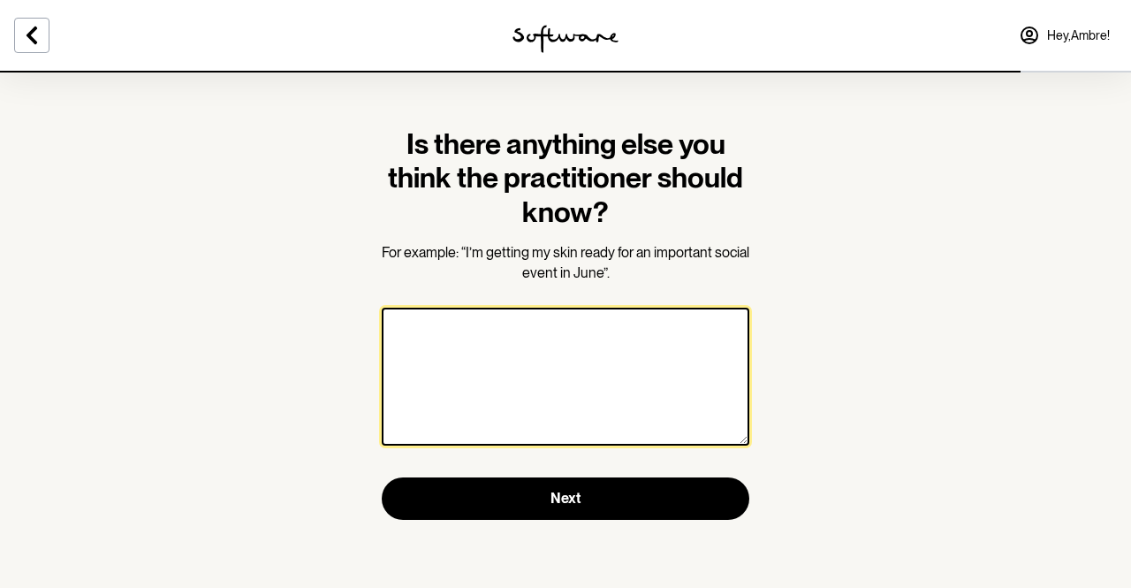
click at [537, 389] on textarea at bounding box center [566, 377] width 368 height 138
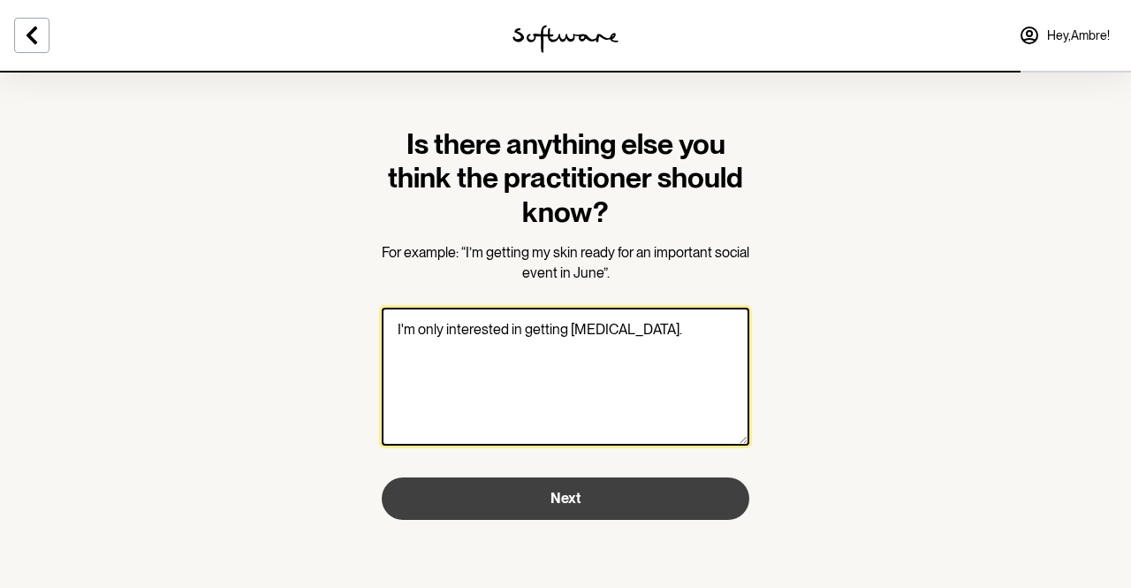
type textarea "I'm only interested in getting tretinoin."
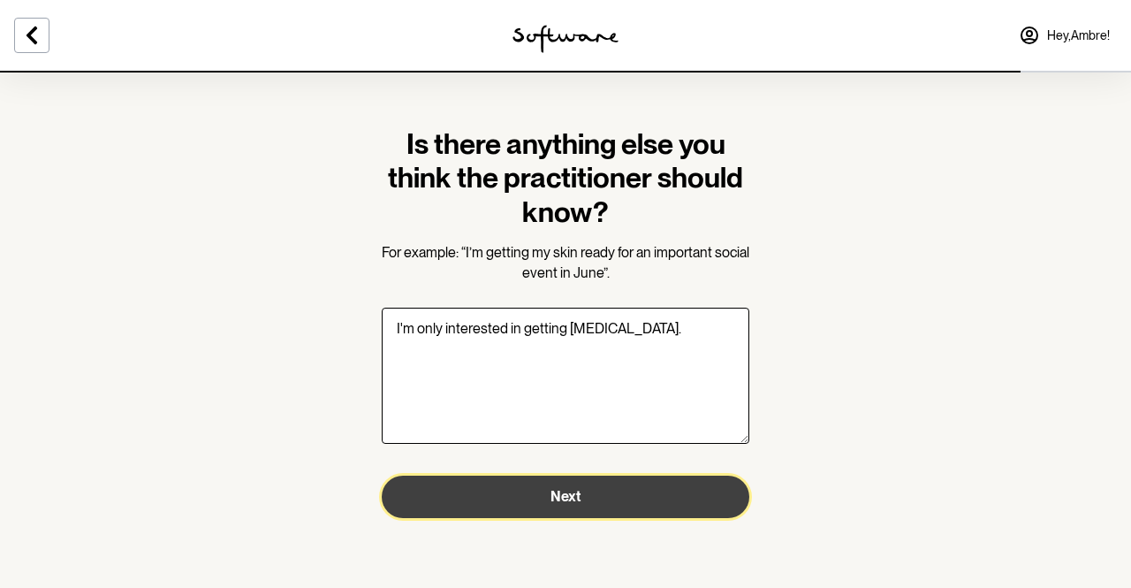
click at [546, 496] on button "Next" at bounding box center [566, 497] width 368 height 42
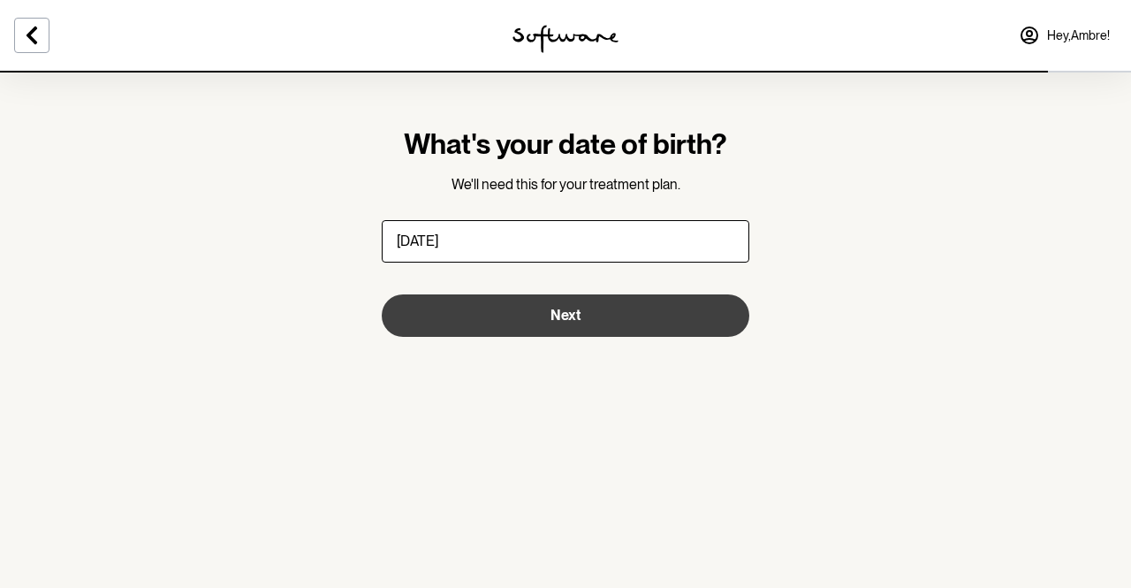
type input "23/12/1999"
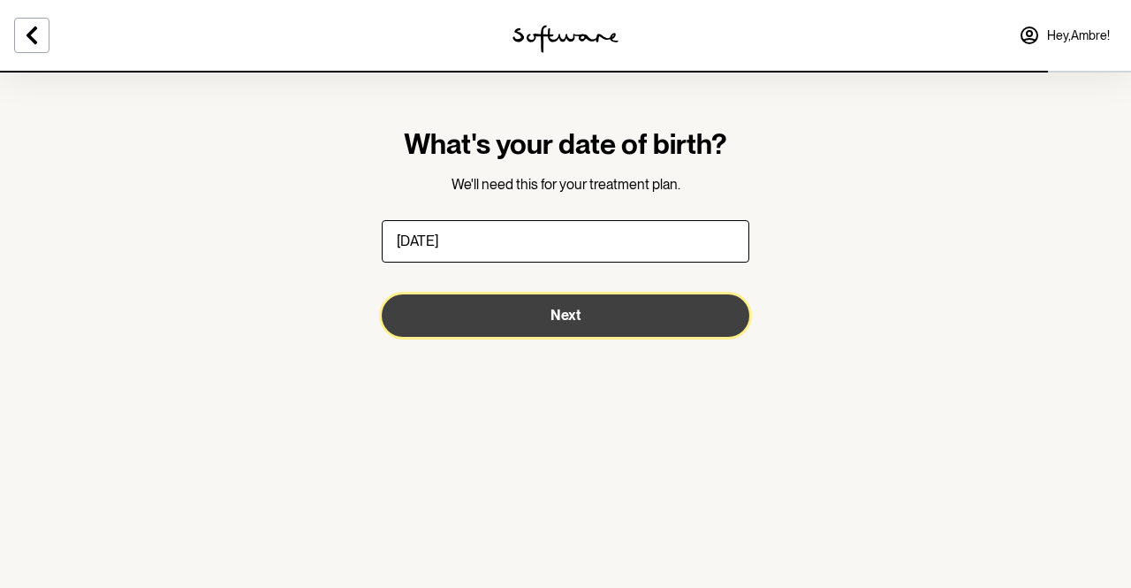
click at [579, 323] on span "Next" at bounding box center [566, 315] width 30 height 17
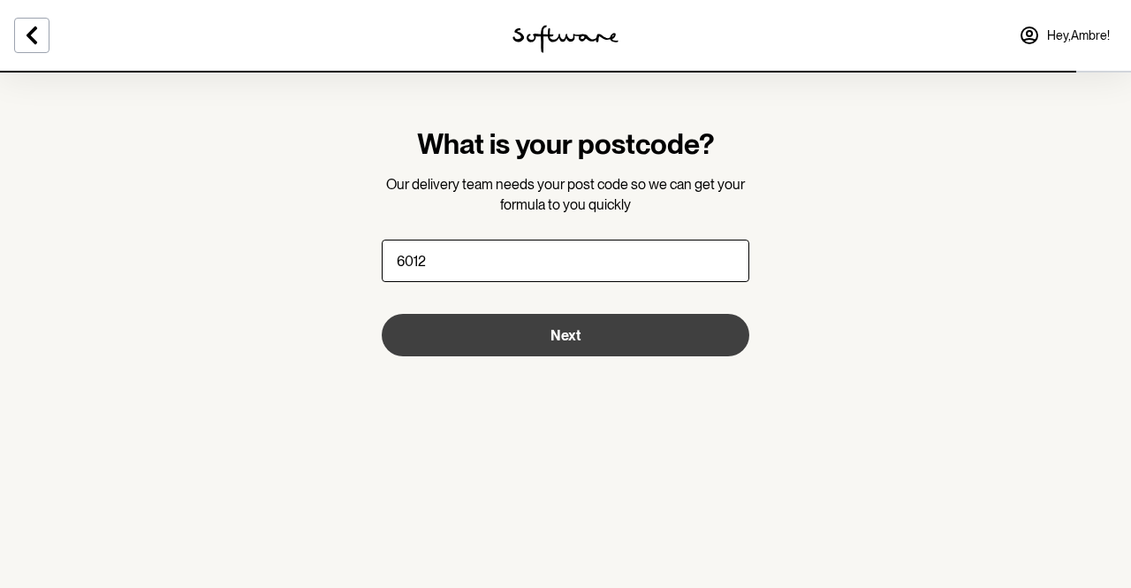
type input "6012"
click at [588, 333] on button "Next" at bounding box center [566, 335] width 368 height 42
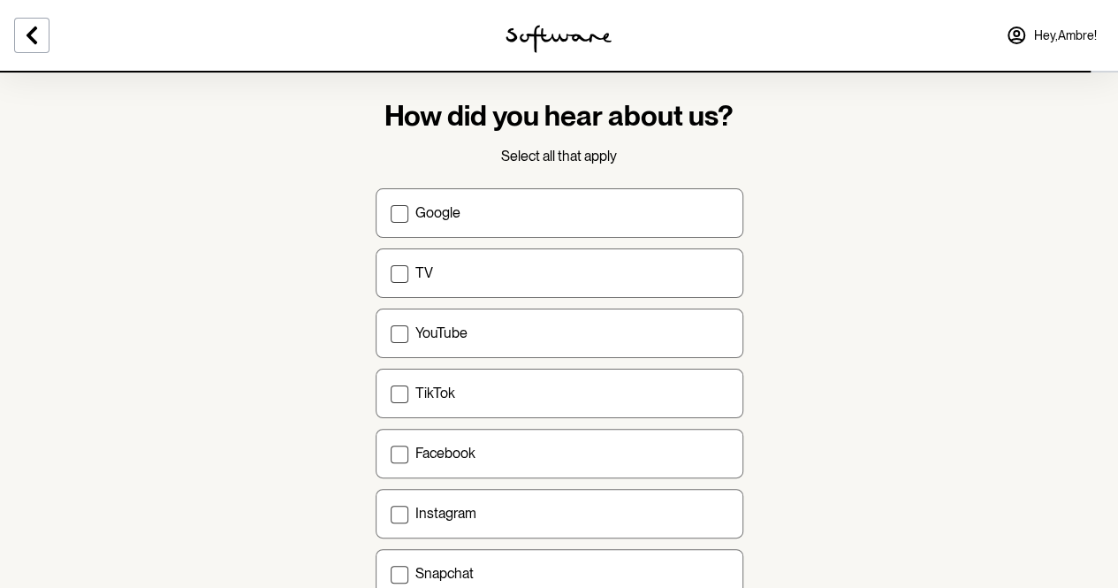
scroll to position [19, 0]
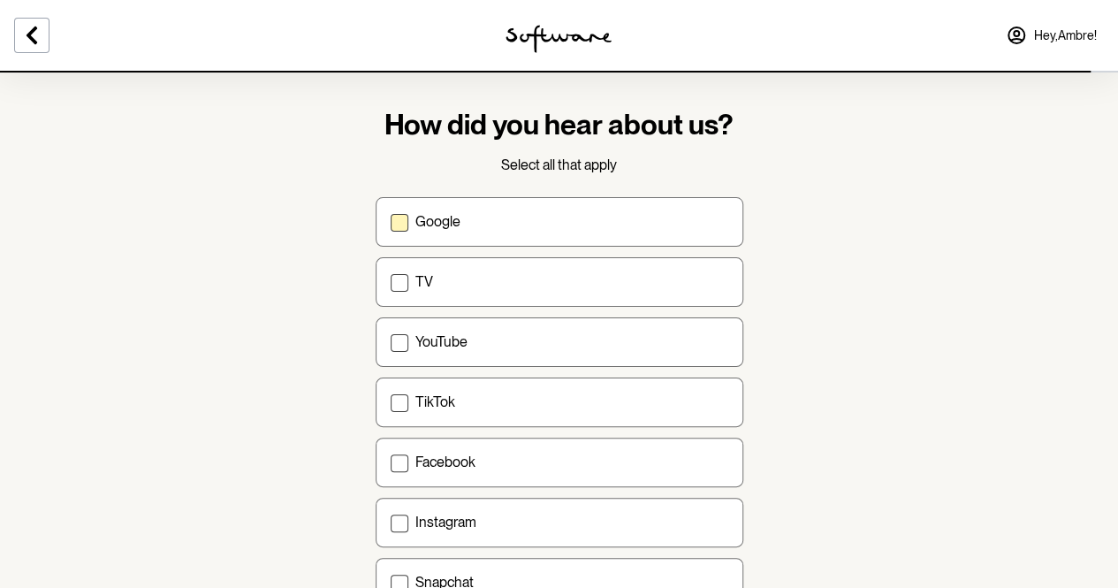
click at [567, 225] on div "Google" at bounding box center [571, 221] width 313 height 17
click at [391, 222] on input "Google" at bounding box center [390, 221] width 1 height 1
checkbox input "true"
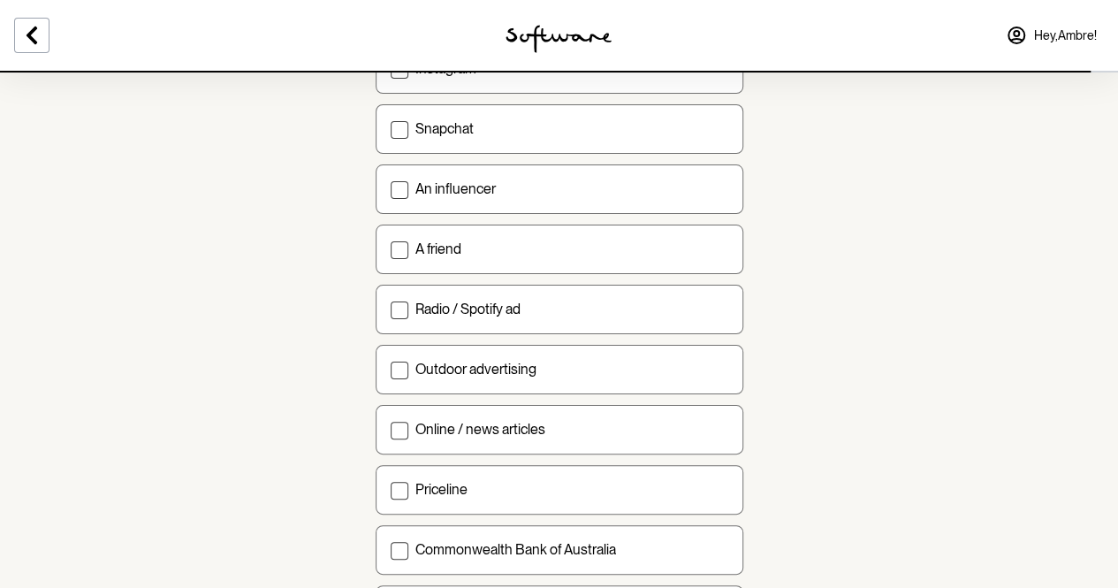
scroll to position [637, 0]
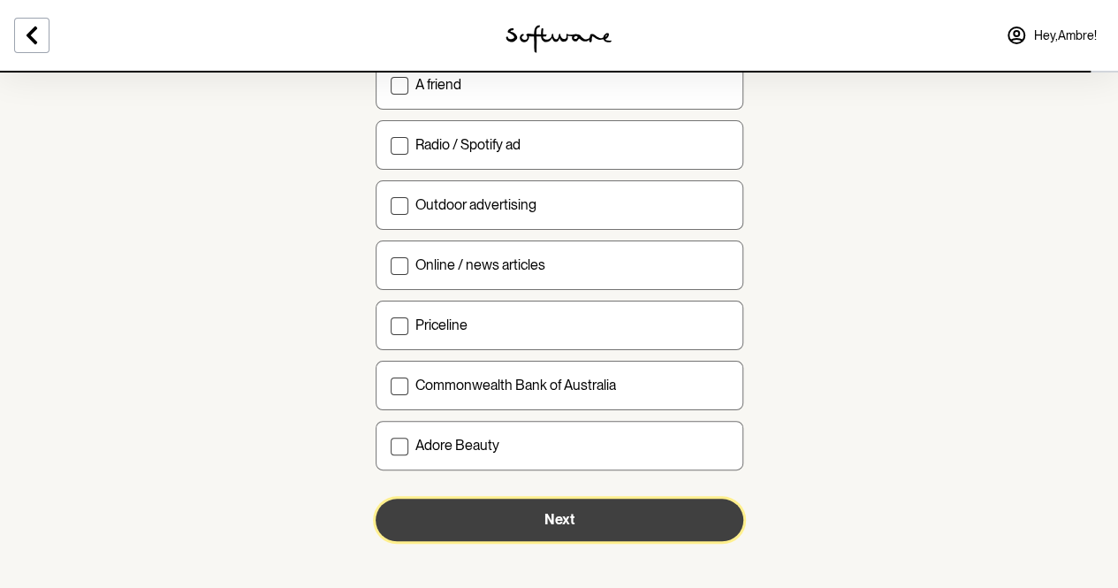
click at [507, 513] on button "Next" at bounding box center [560, 520] width 368 height 42
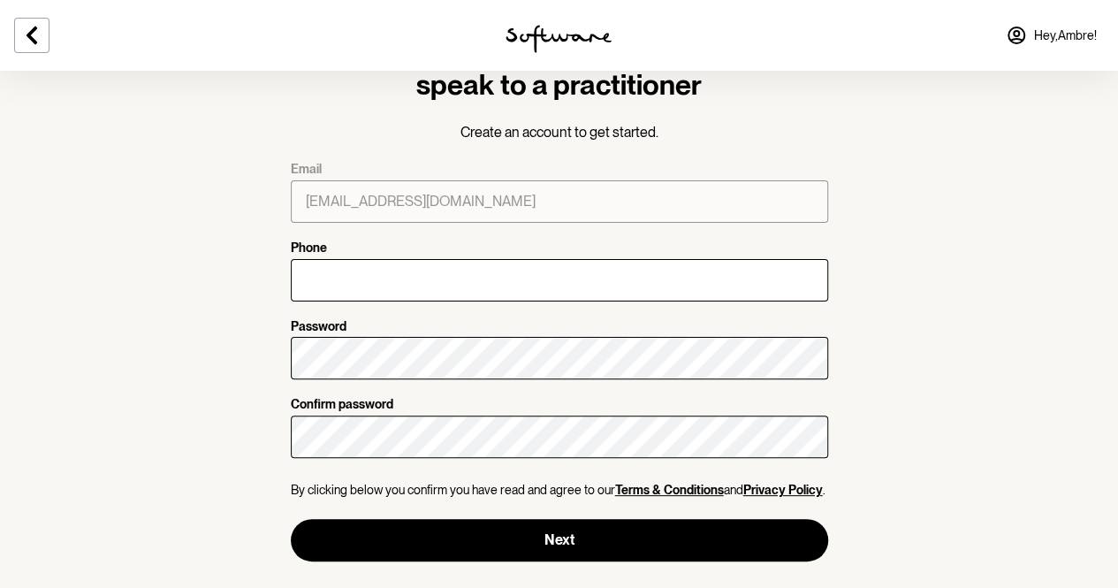
scroll to position [65, 0]
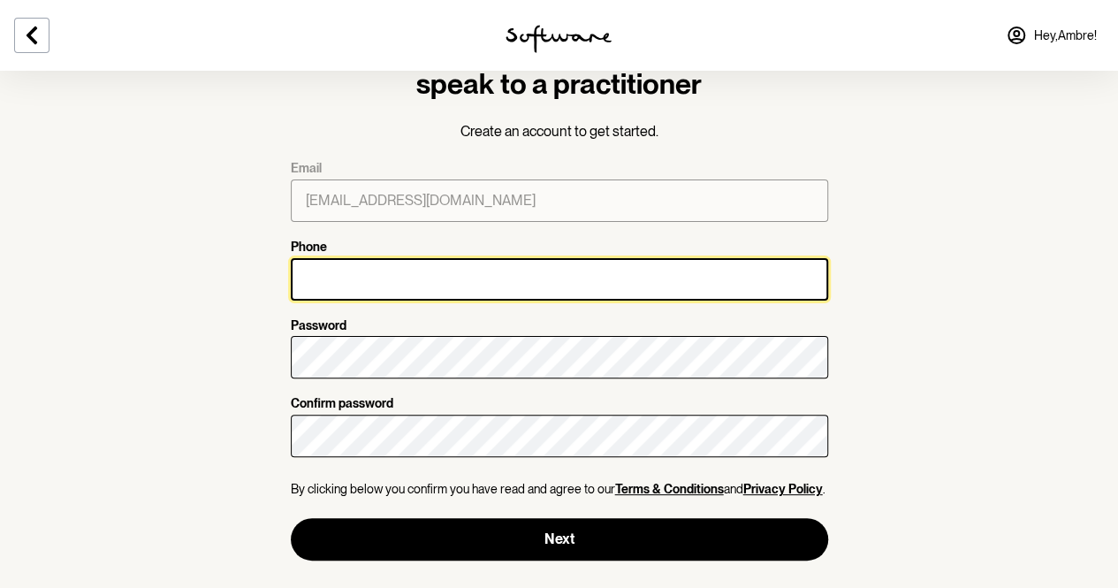
click at [560, 287] on input "Phone" at bounding box center [559, 279] width 537 height 42
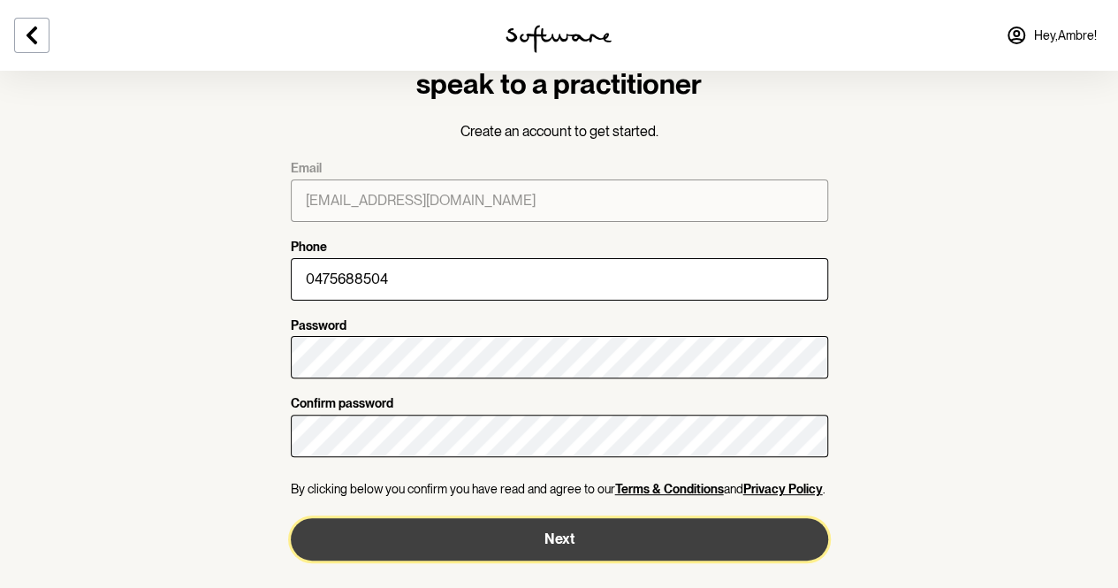
click at [466, 536] on button "Next" at bounding box center [559, 539] width 537 height 42
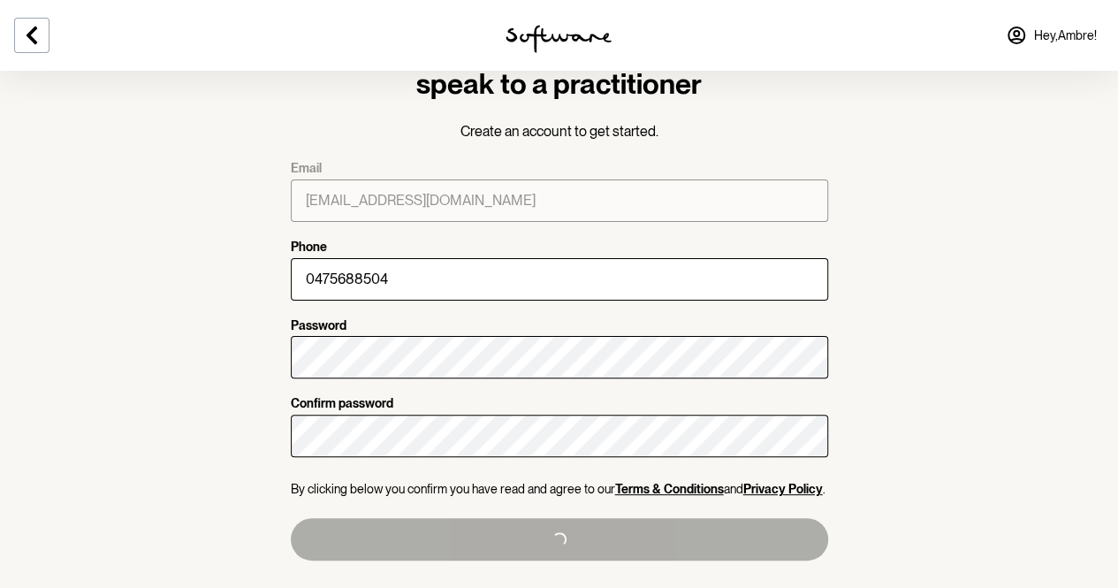
type input "+61475688504"
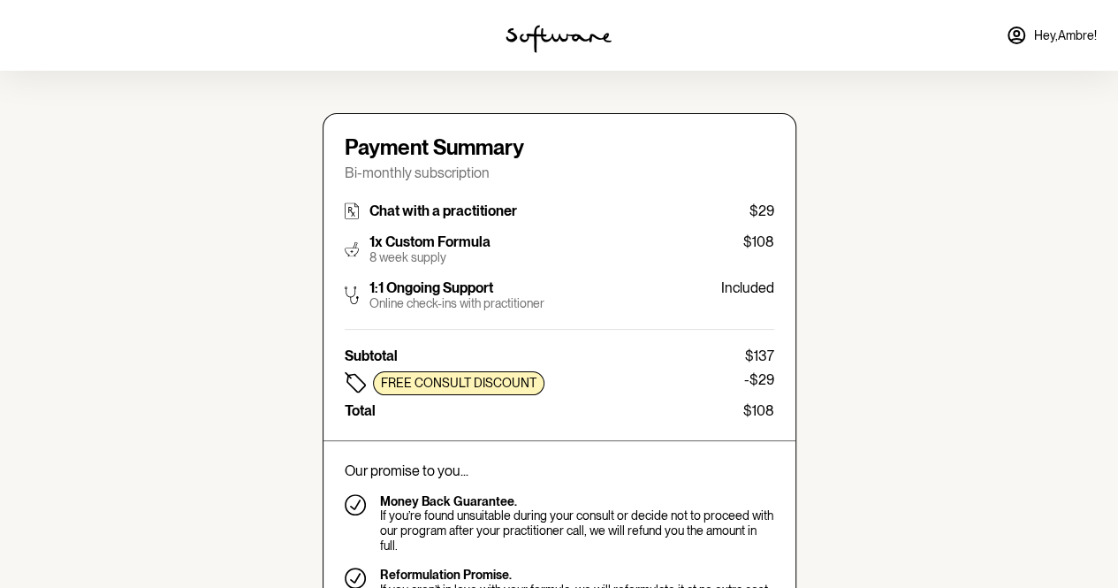
type input "ambre.mendez23@gmail.com"
type input "+61475688504"
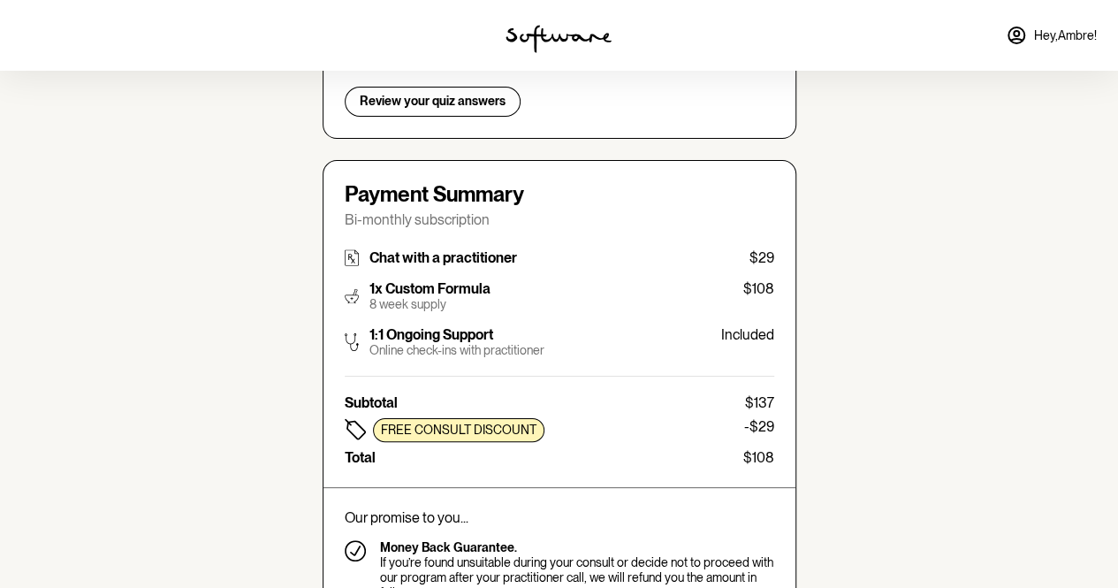
scroll to position [289, 0]
drag, startPoint x: 746, startPoint y: 288, endPoint x: 783, endPoint y: 294, distance: 37.6
click at [783, 294] on div "Payment Summary Bi-monthly subscription Chat with a practitioner $29 1x Custom …" at bounding box center [560, 436] width 474 height 550
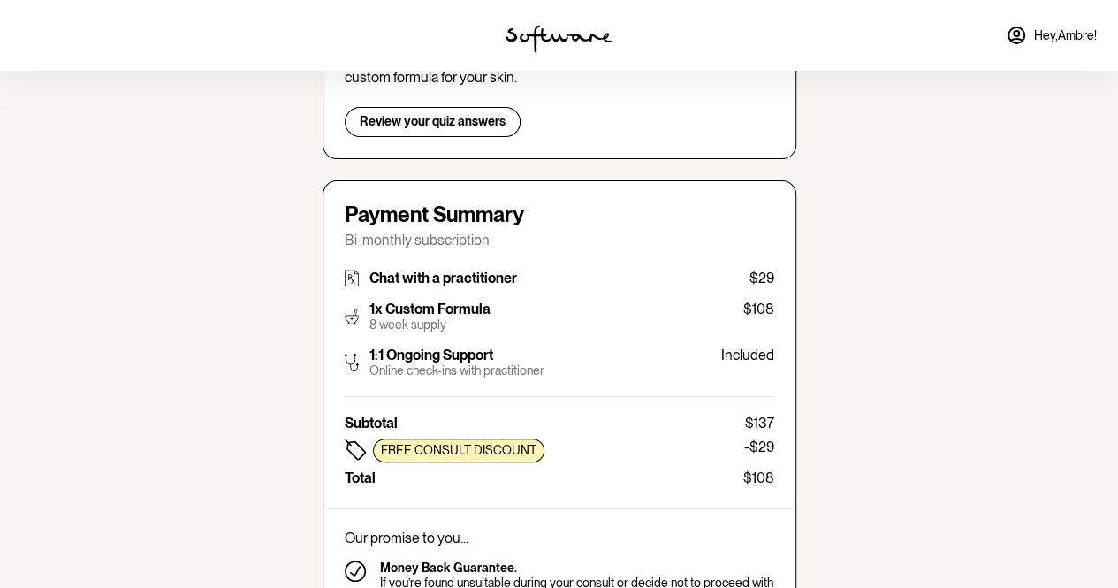
scroll to position [0, 0]
